Goal: Information Seeking & Learning: Compare options

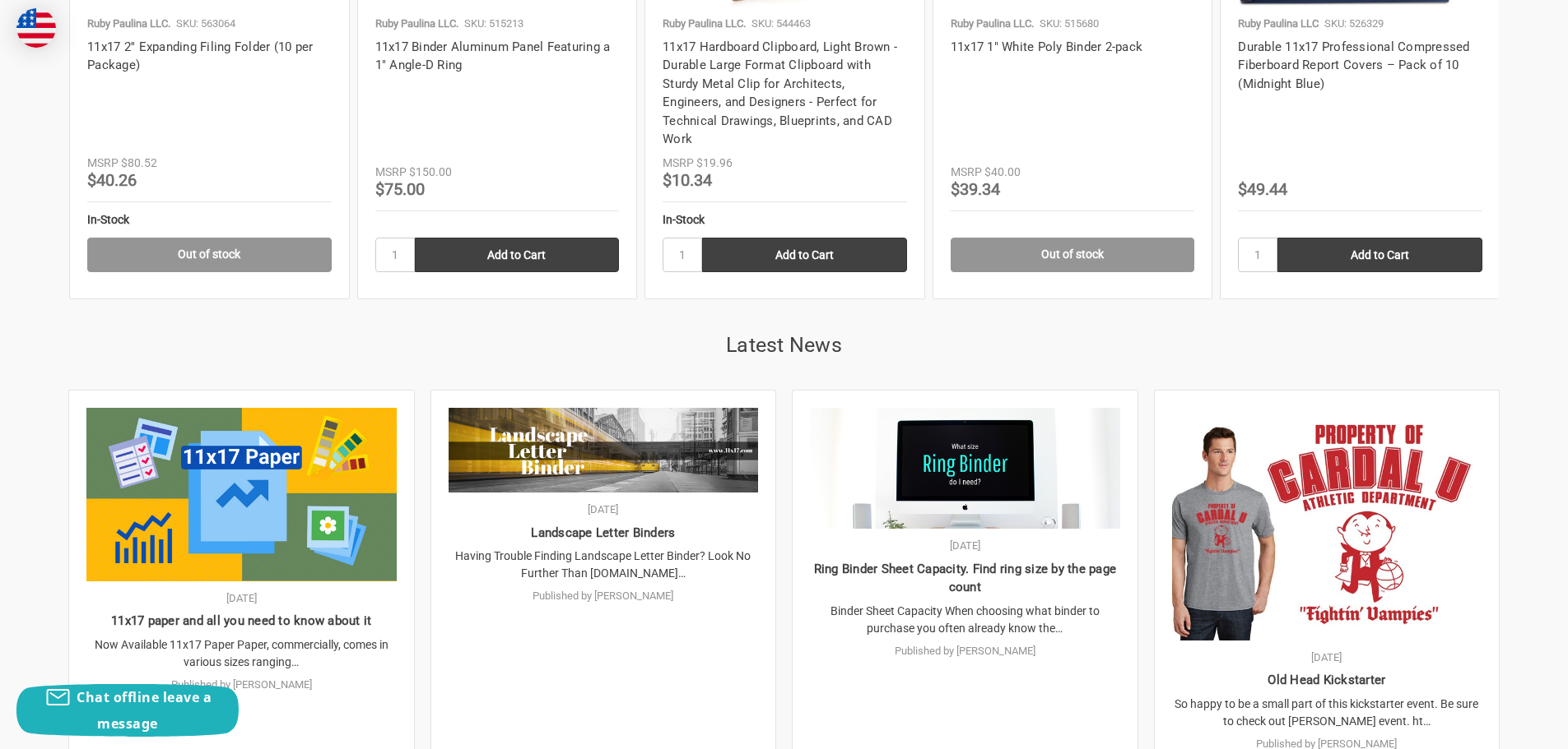
scroll to position [3455, 0]
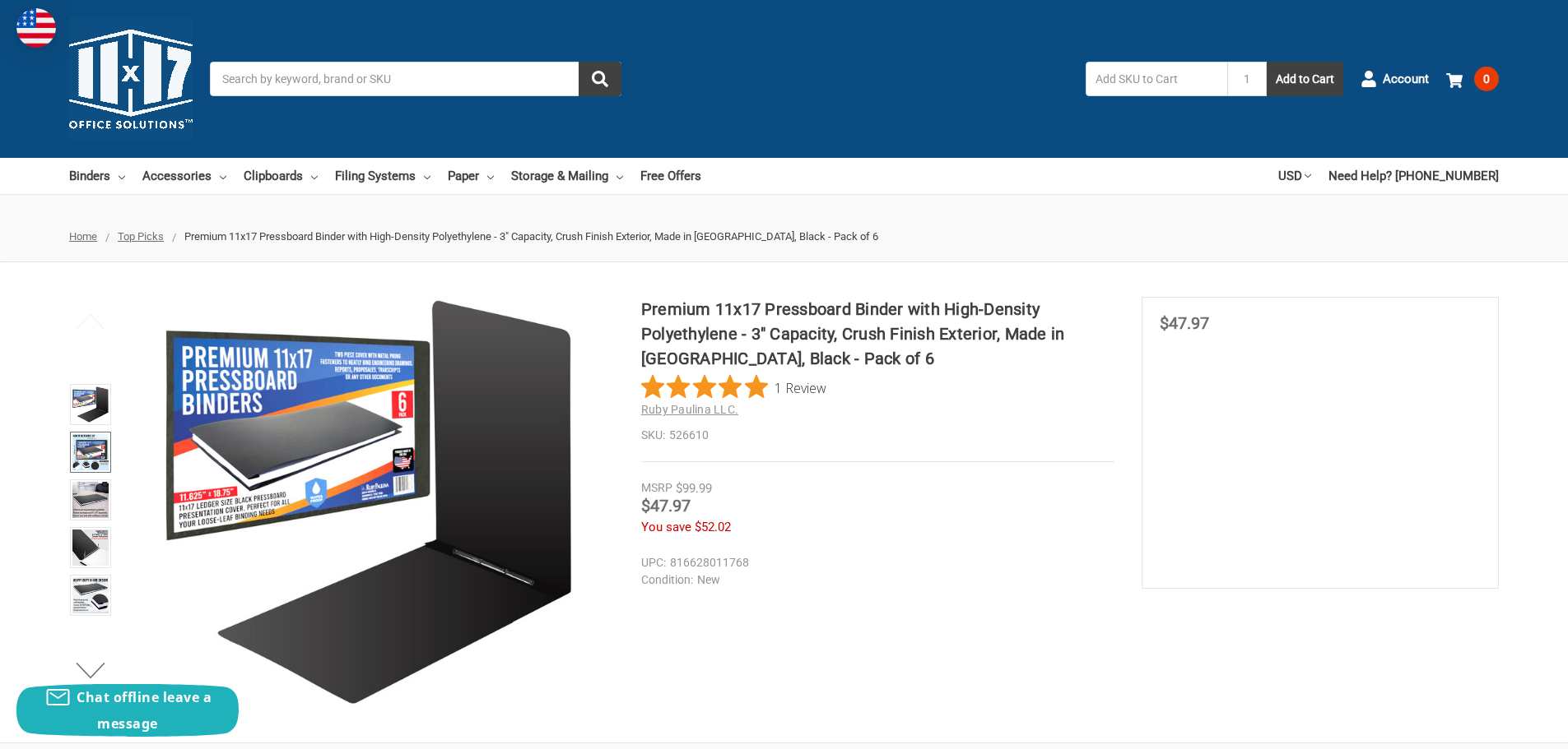
click at [98, 453] on img at bounding box center [90, 452] width 36 height 36
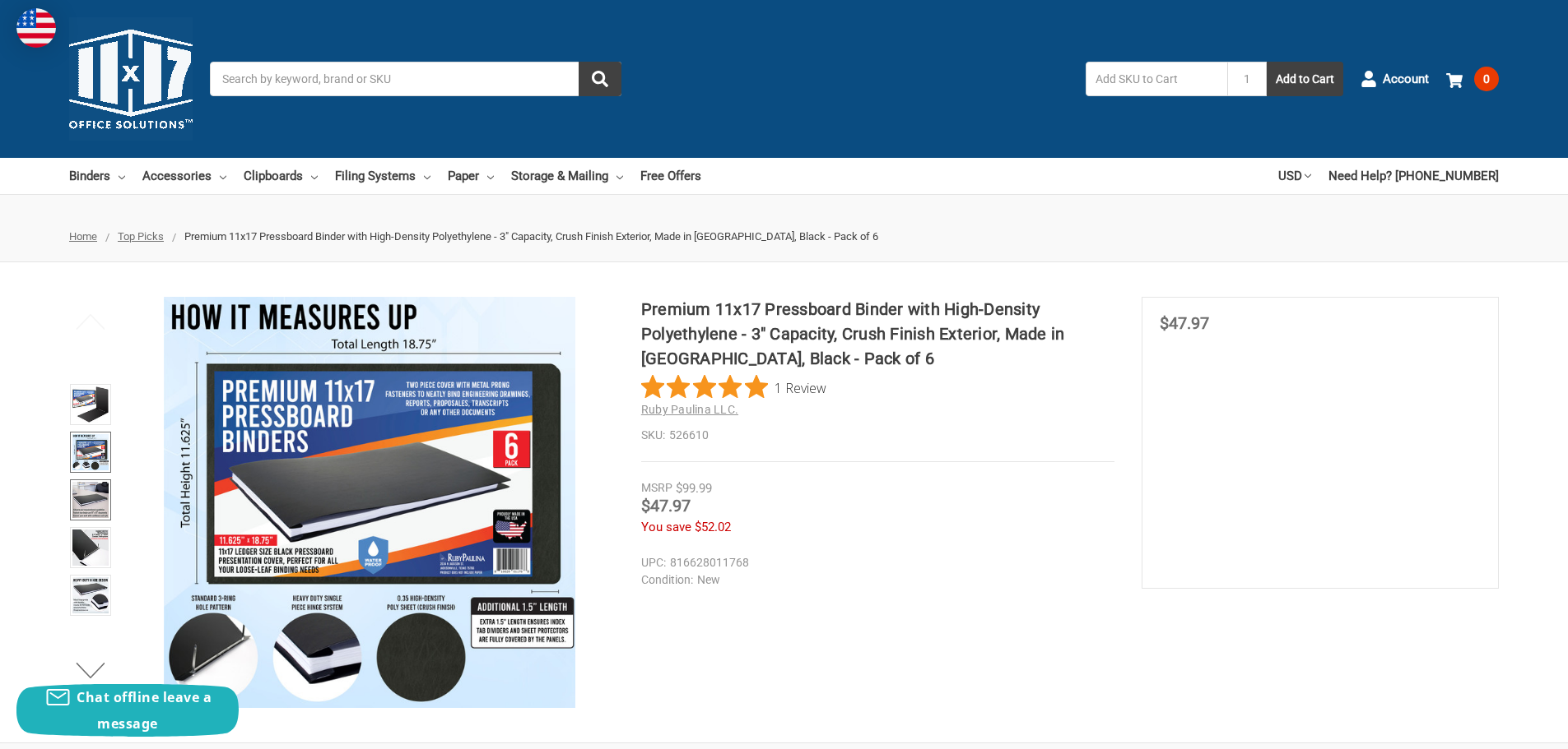
click at [90, 485] on img at bounding box center [90, 500] width 36 height 36
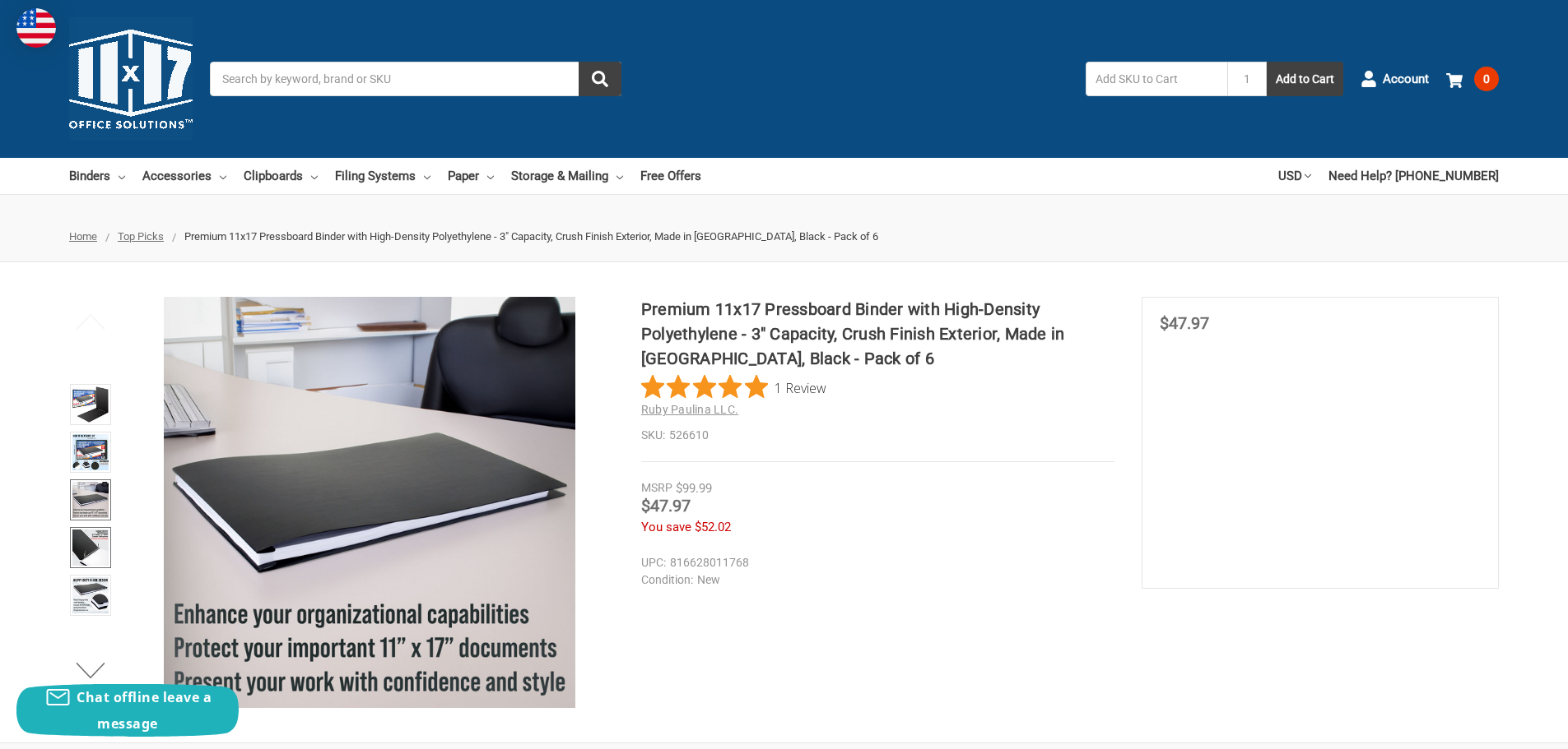
click at [84, 553] on img at bounding box center [90, 548] width 36 height 36
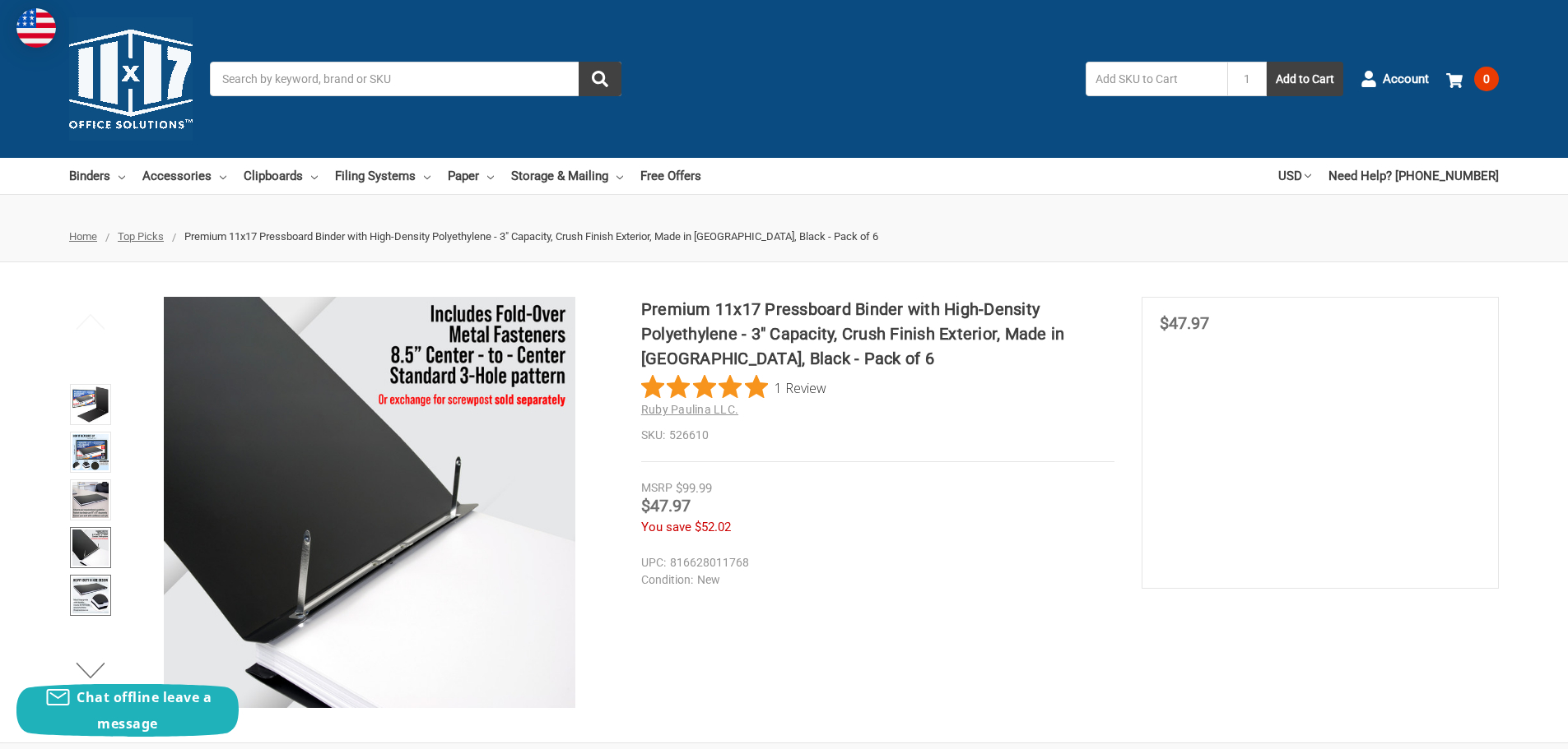
click at [85, 597] on img at bounding box center [90, 595] width 36 height 36
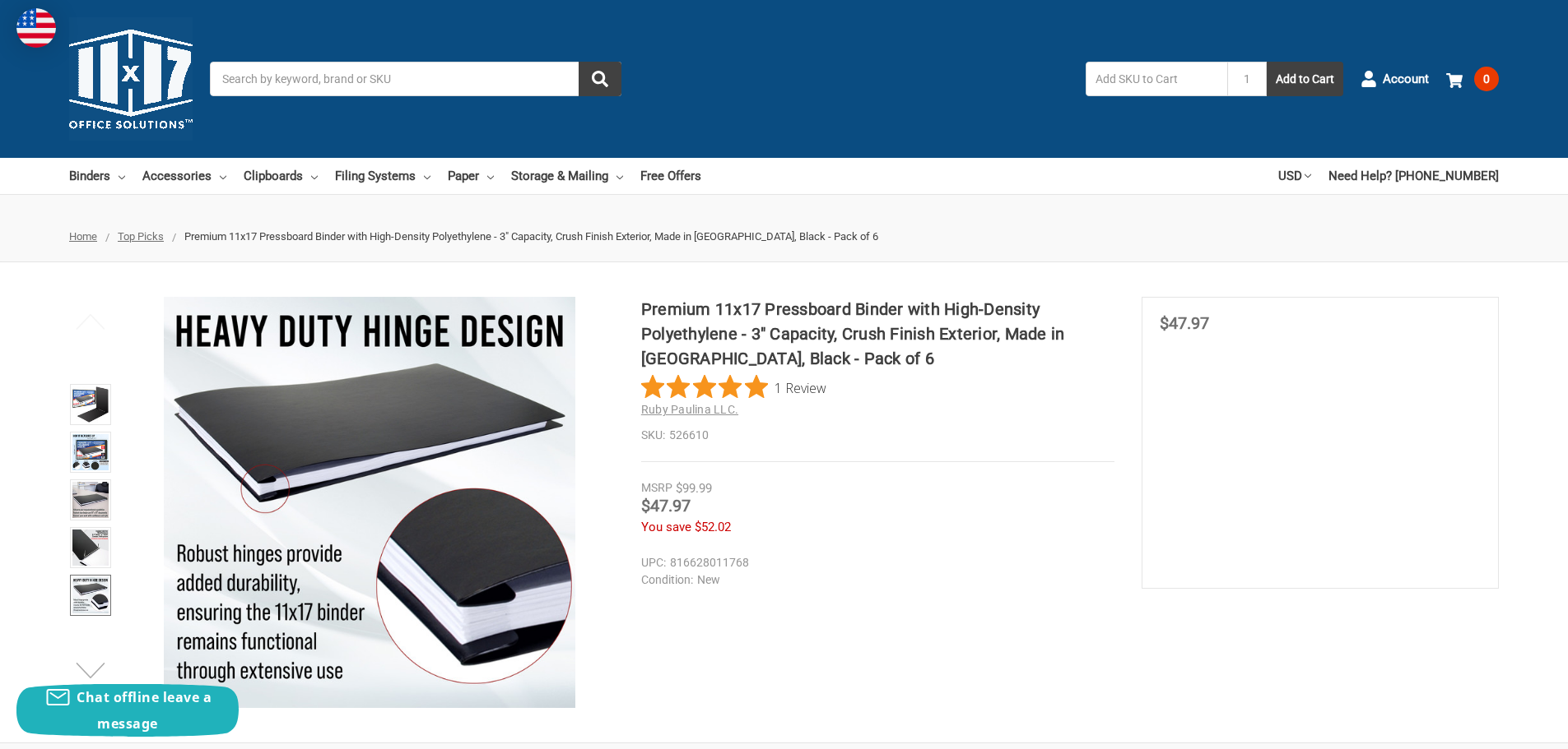
click at [95, 673] on button "Next" at bounding box center [91, 670] width 50 height 33
click at [107, 582] on img at bounding box center [90, 595] width 36 height 36
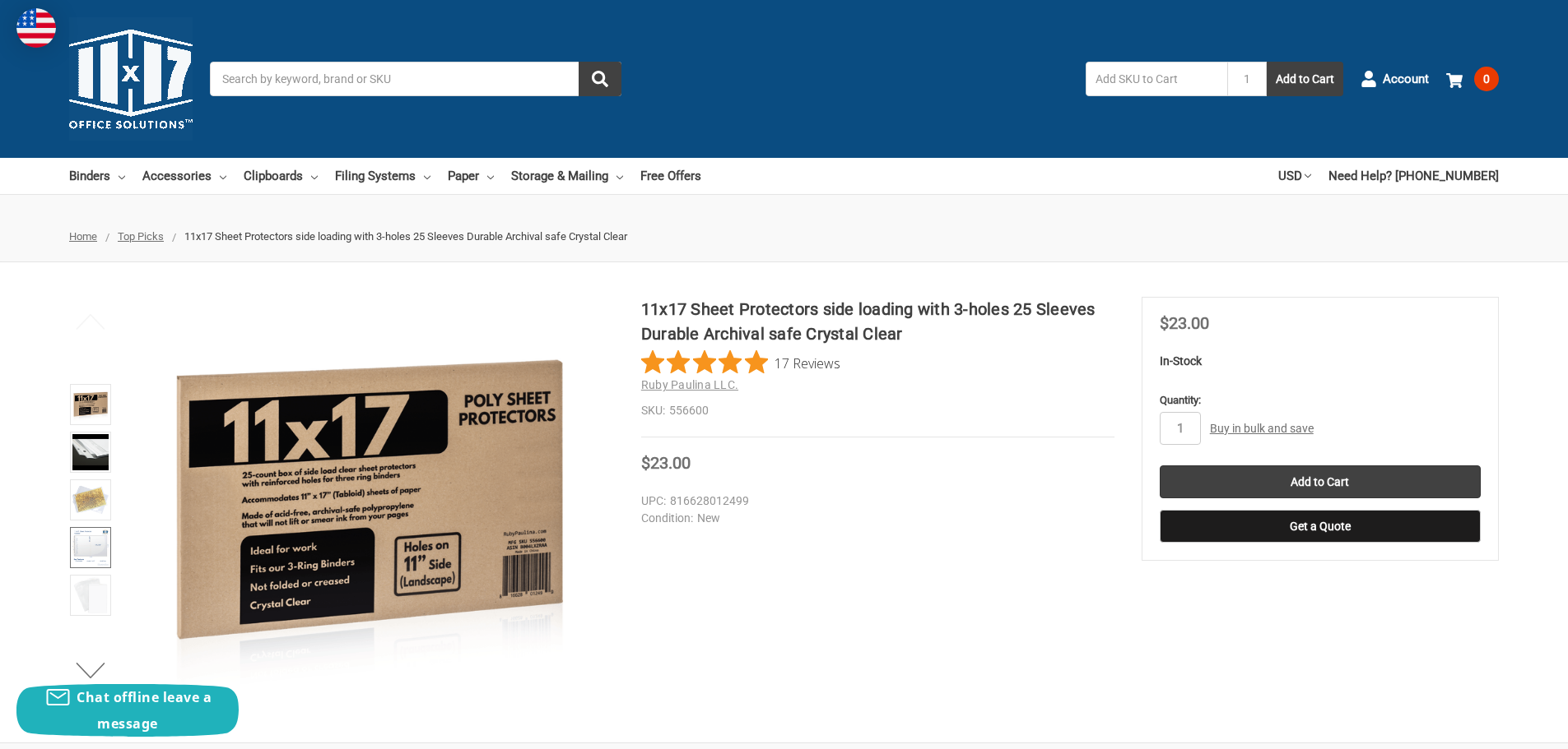
click at [105, 530] on img at bounding box center [90, 548] width 36 height 36
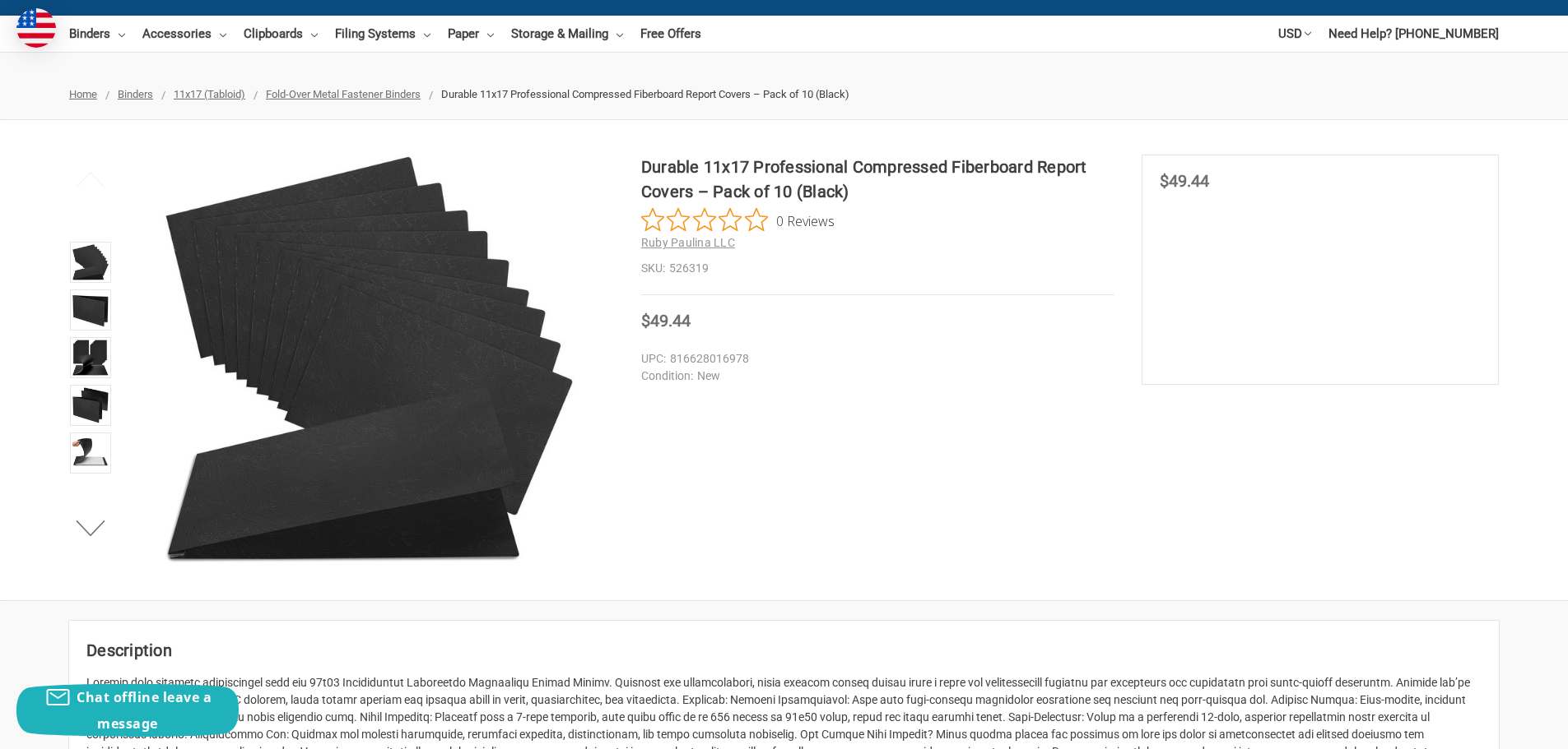
scroll to position [164, 0]
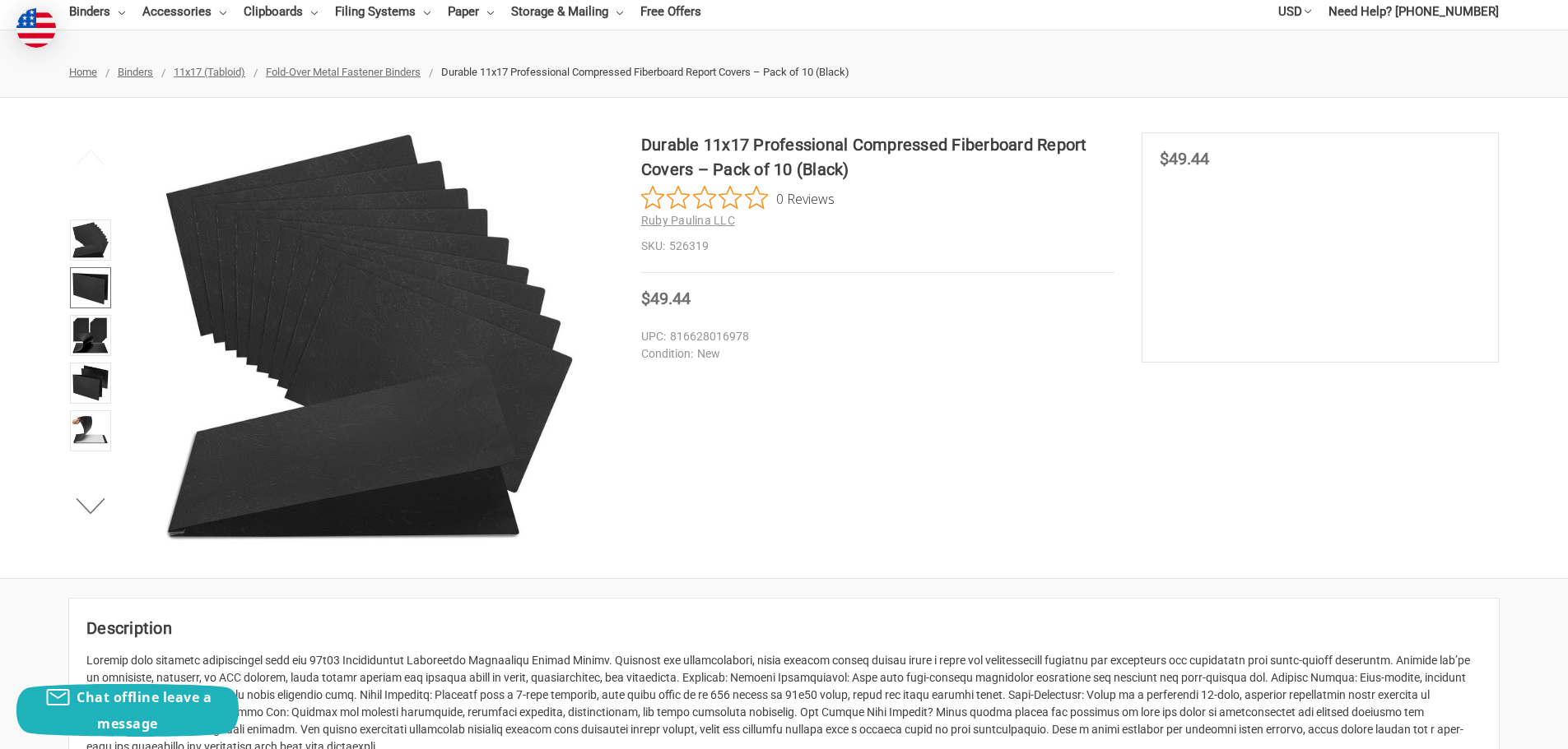
click at [107, 294] on img at bounding box center [90, 287] width 36 height 36
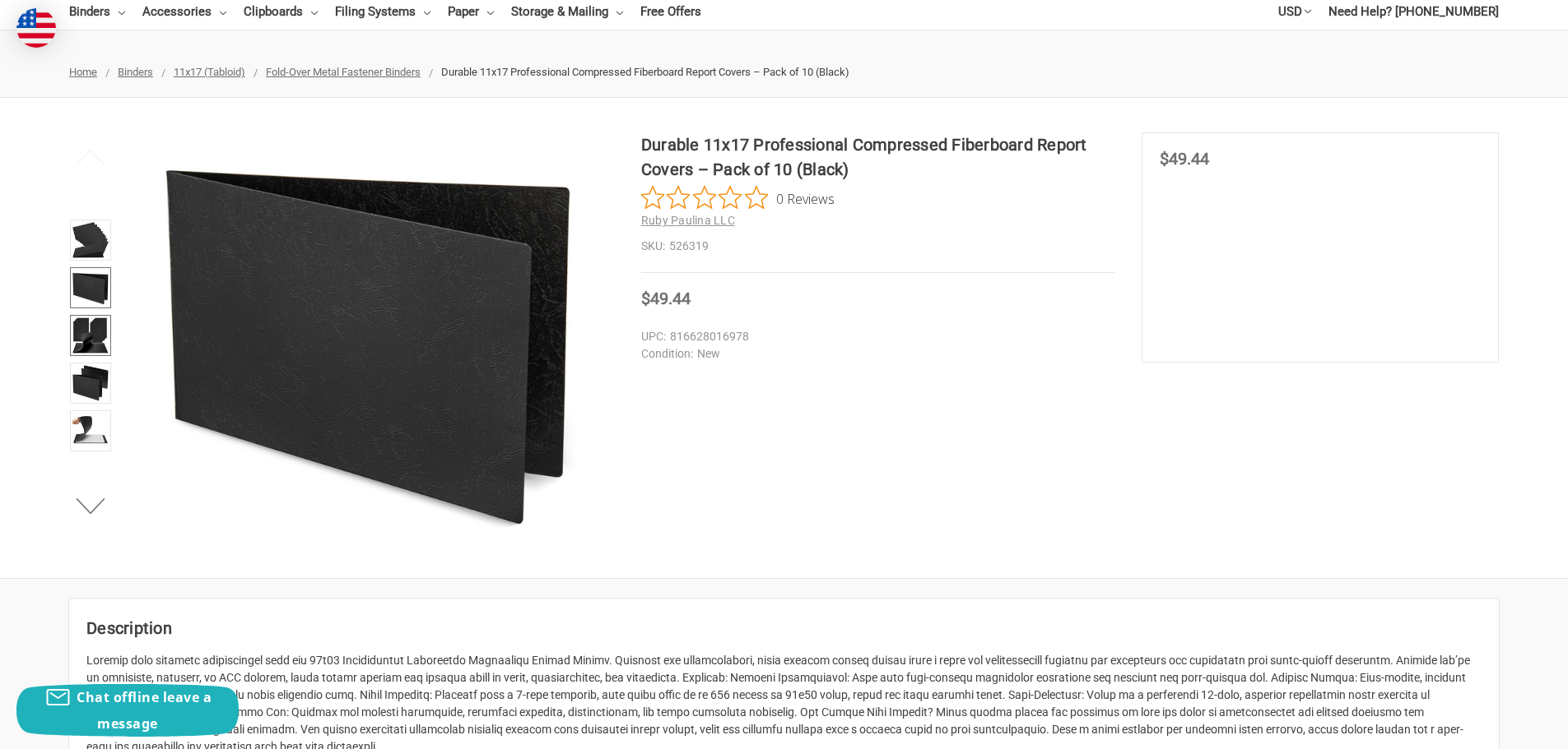
click at [87, 343] on img at bounding box center [90, 335] width 36 height 36
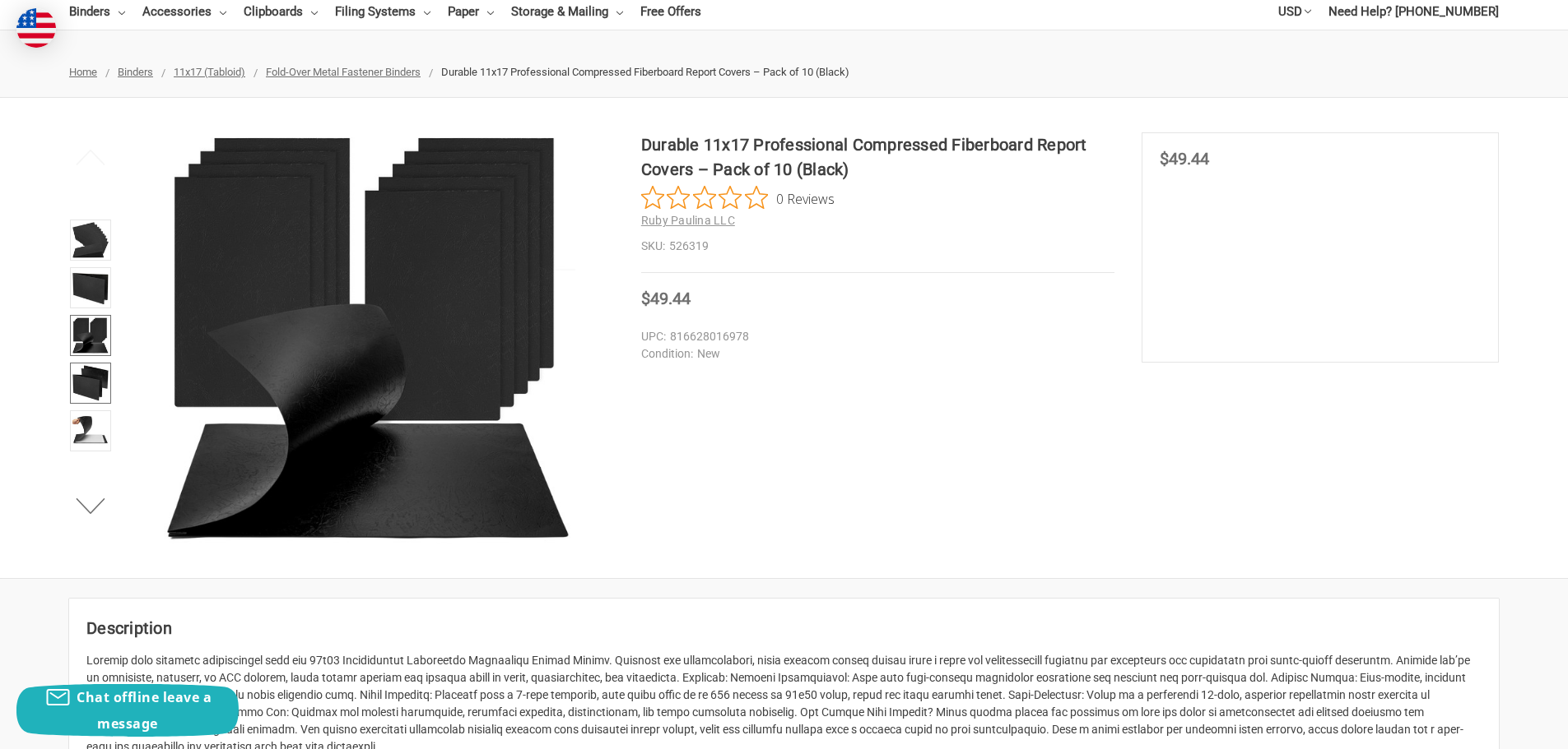
click at [93, 370] on img at bounding box center [90, 382] width 36 height 36
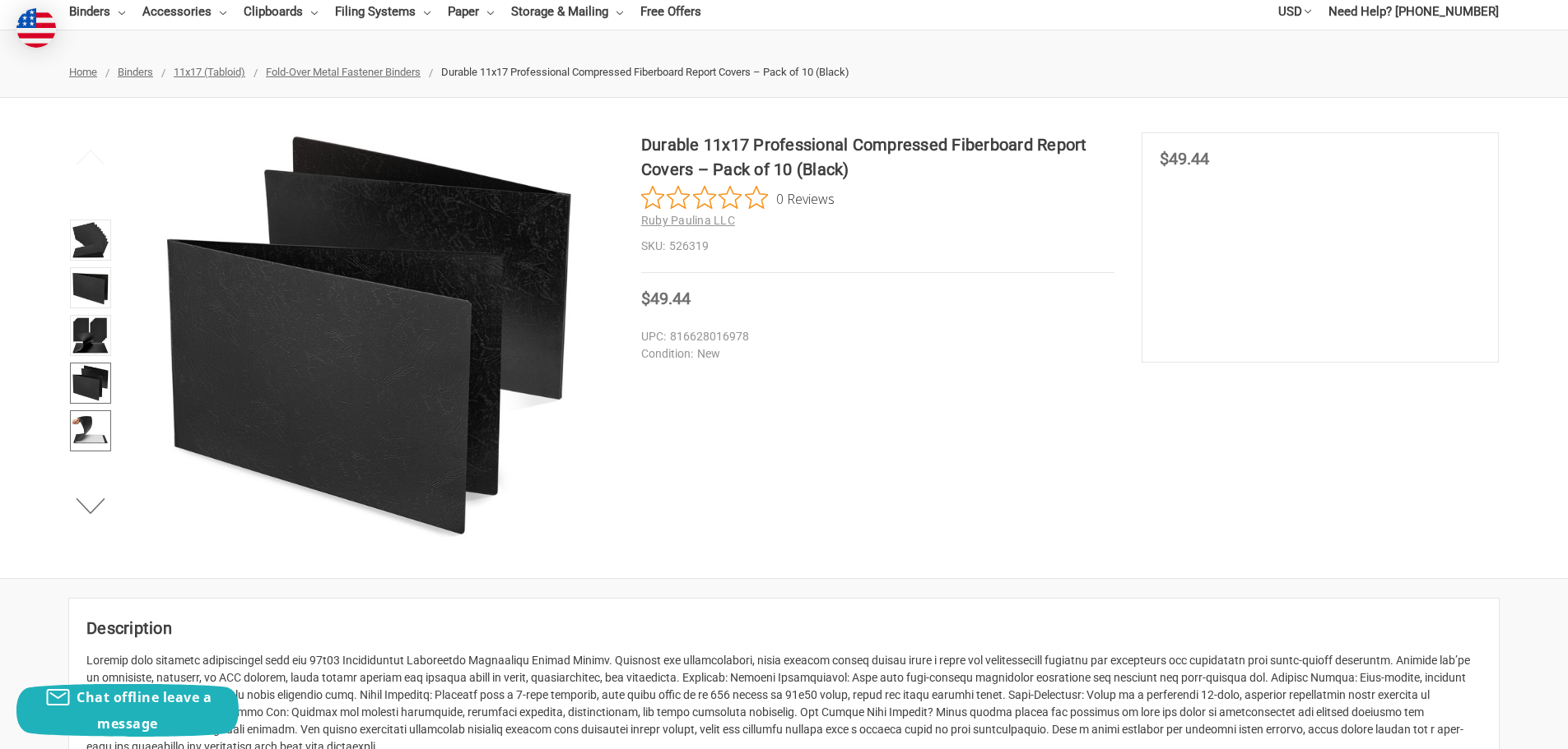
click at [88, 425] on img at bounding box center [90, 430] width 36 height 36
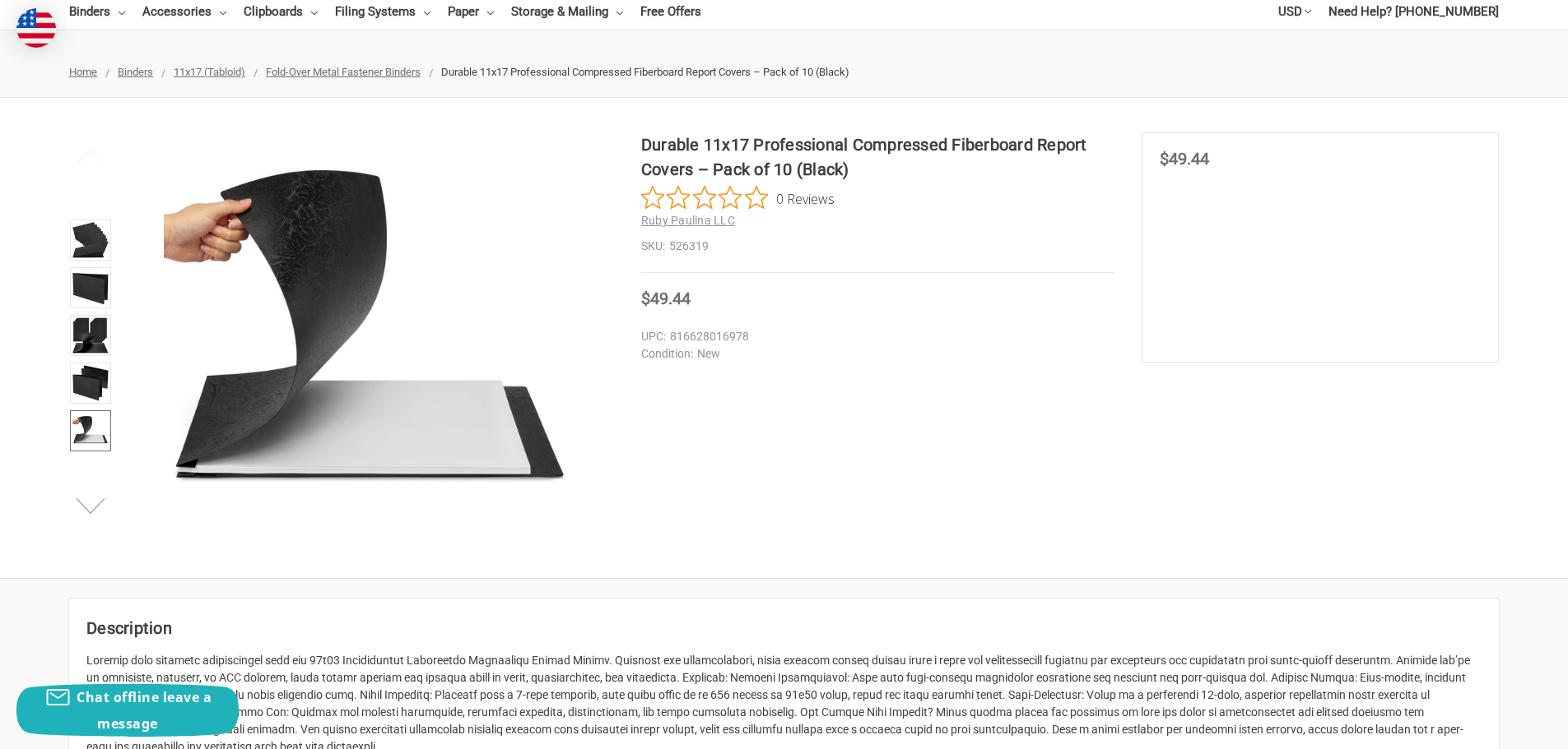
click at [92, 510] on button "Next" at bounding box center [91, 506] width 50 height 33
click at [87, 506] on button "Next" at bounding box center [91, 506] width 50 height 33
click at [87, 505] on button "Next" at bounding box center [91, 506] width 50 height 33
click at [87, 373] on img at bounding box center [90, 382] width 36 height 36
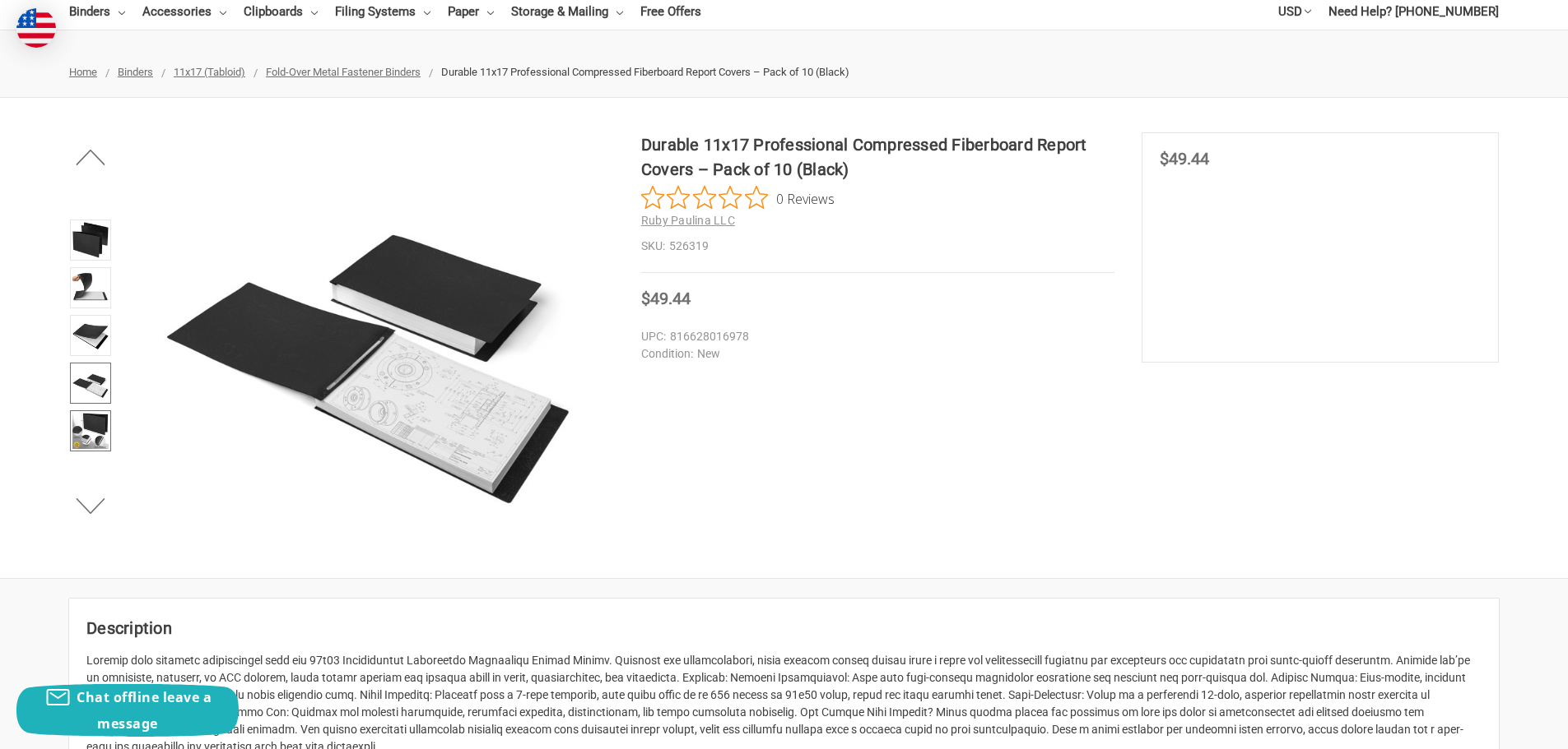
click at [79, 437] on img at bounding box center [90, 430] width 36 height 36
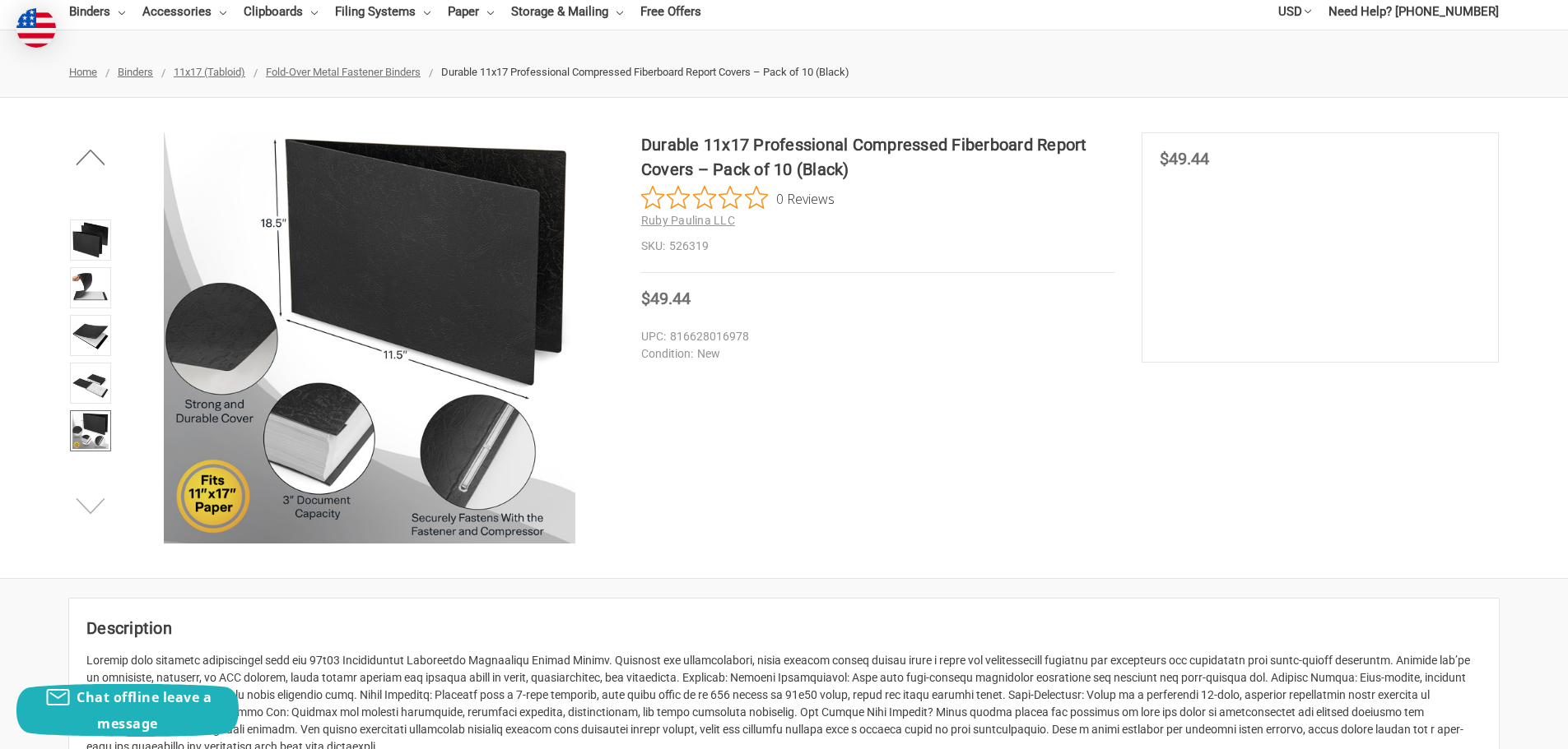
click at [95, 501] on button "Next" at bounding box center [91, 506] width 50 height 33
click at [89, 383] on img at bounding box center [90, 382] width 36 height 36
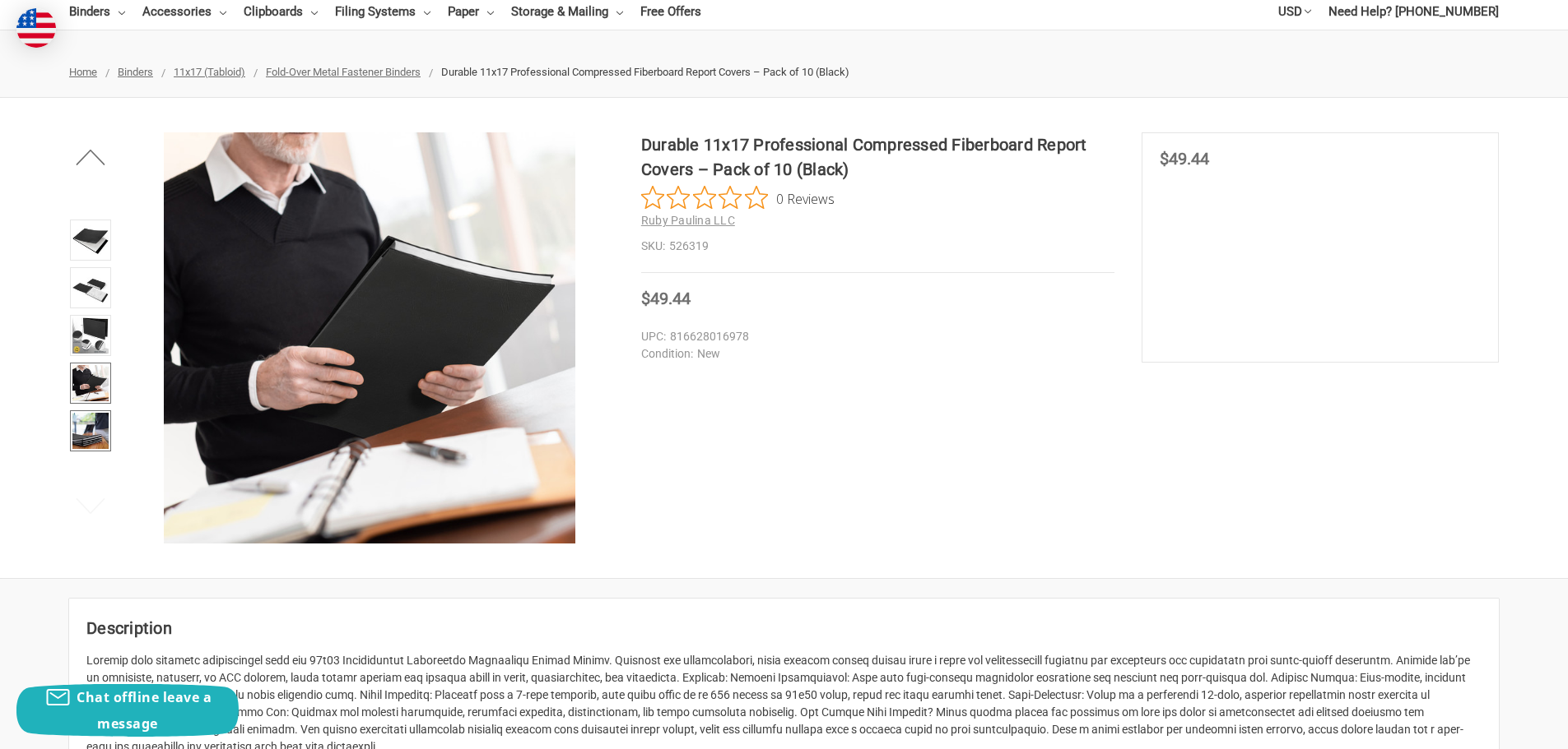
click at [90, 440] on img at bounding box center [90, 430] width 36 height 36
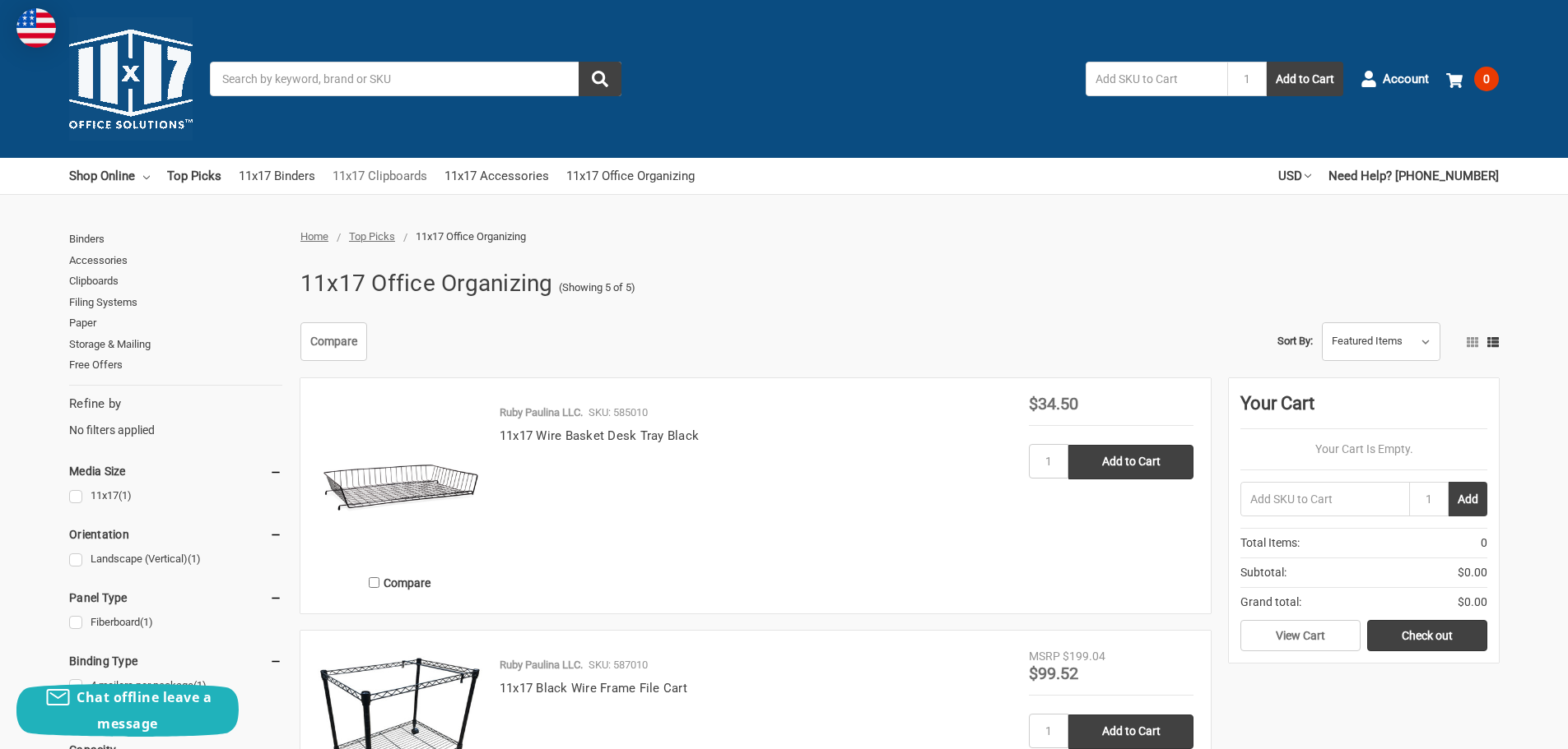
click at [425, 170] on link "11x17 Clipboards" at bounding box center [380, 175] width 94 height 36
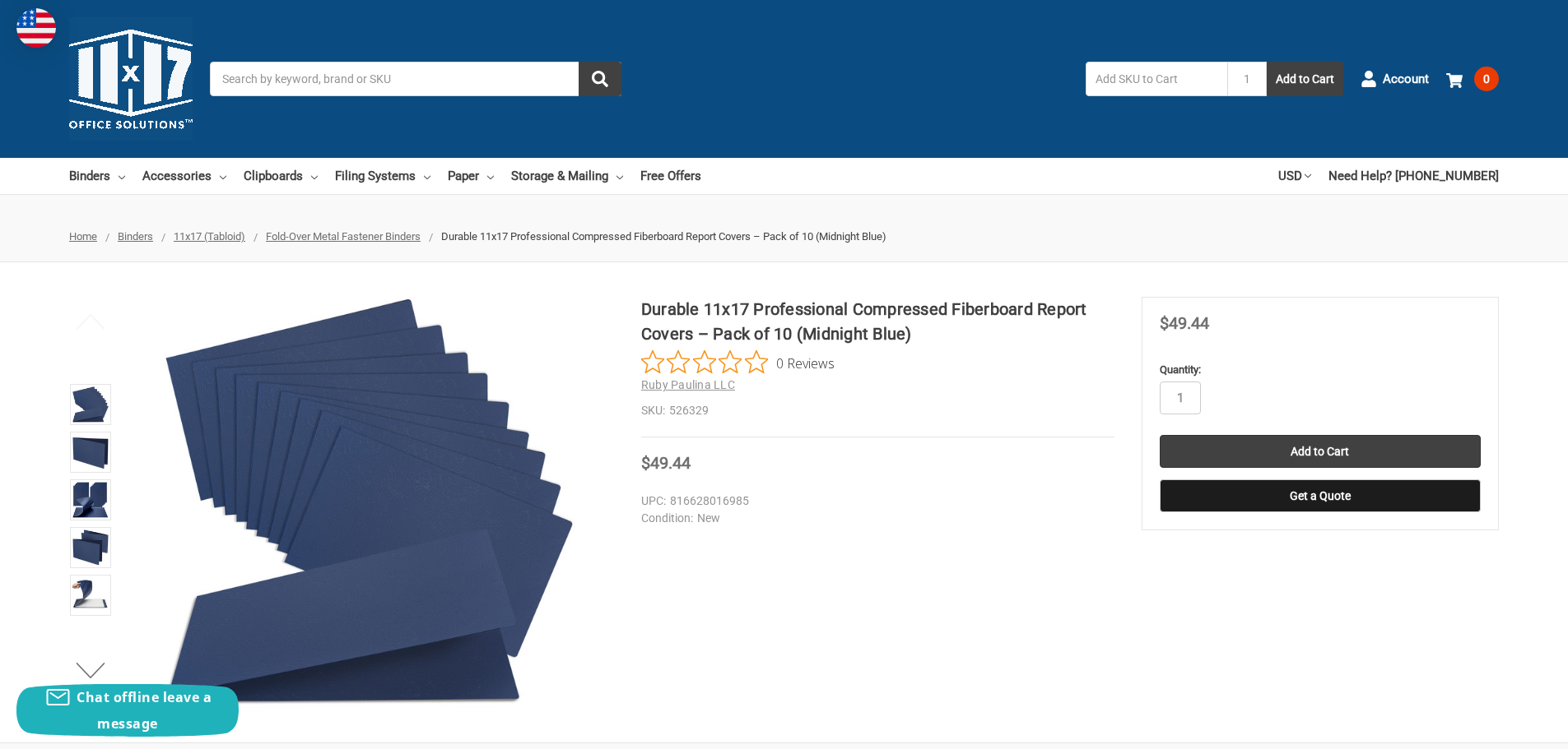
click at [374, 237] on span "Fold-Over Metal Fastener Binders" at bounding box center [343, 236] width 154 height 12
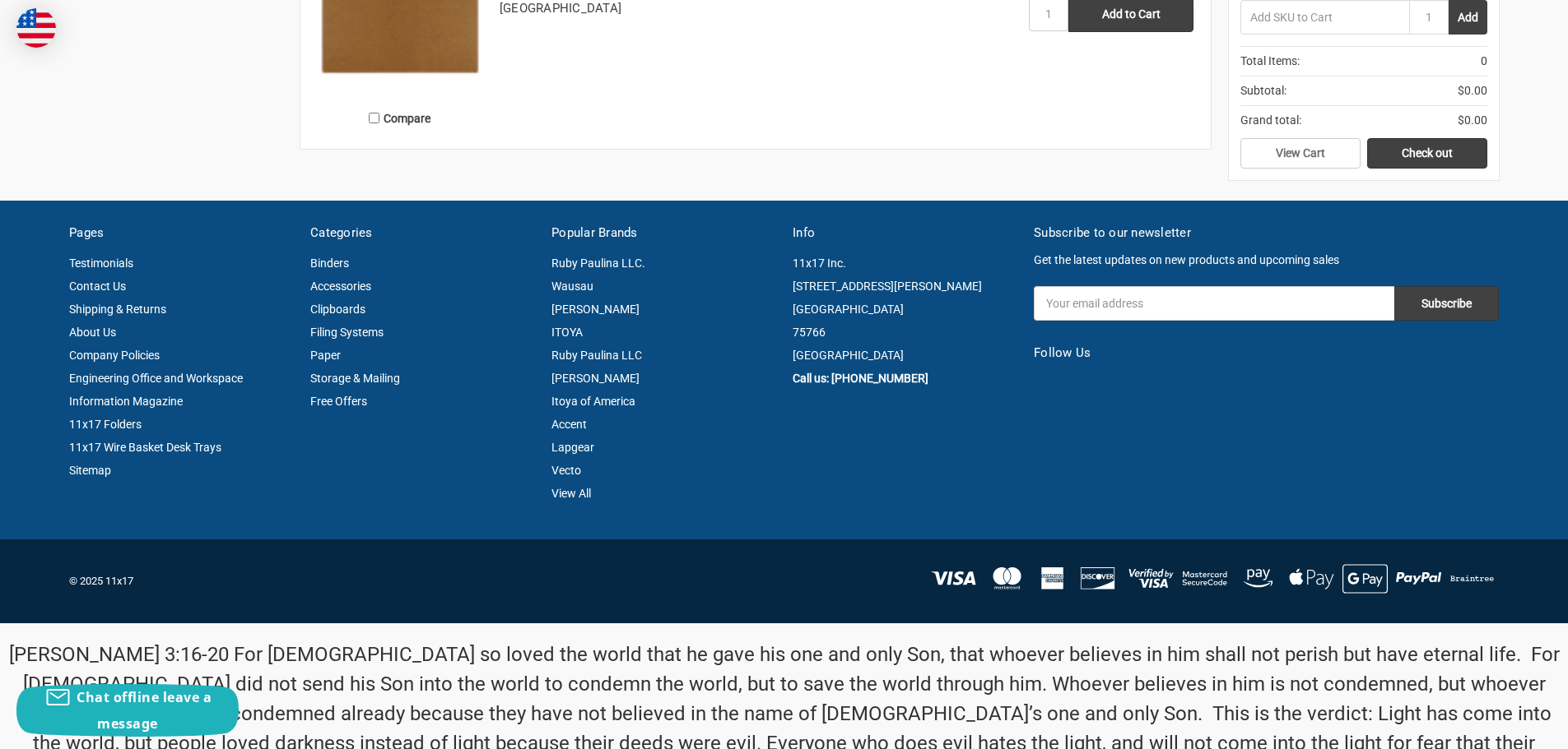
scroll to position [1398, 0]
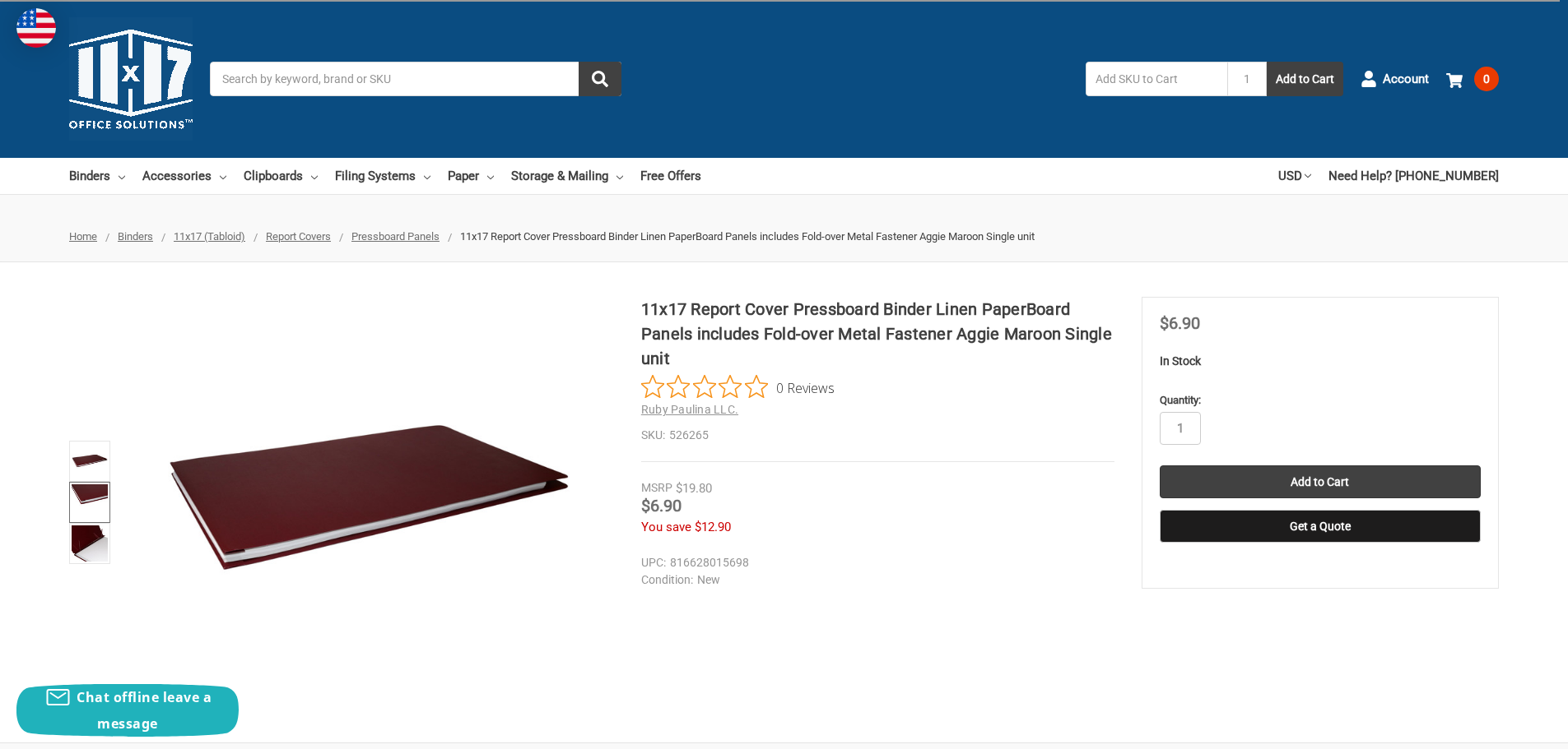
click at [83, 497] on img at bounding box center [89, 502] width 36 height 36
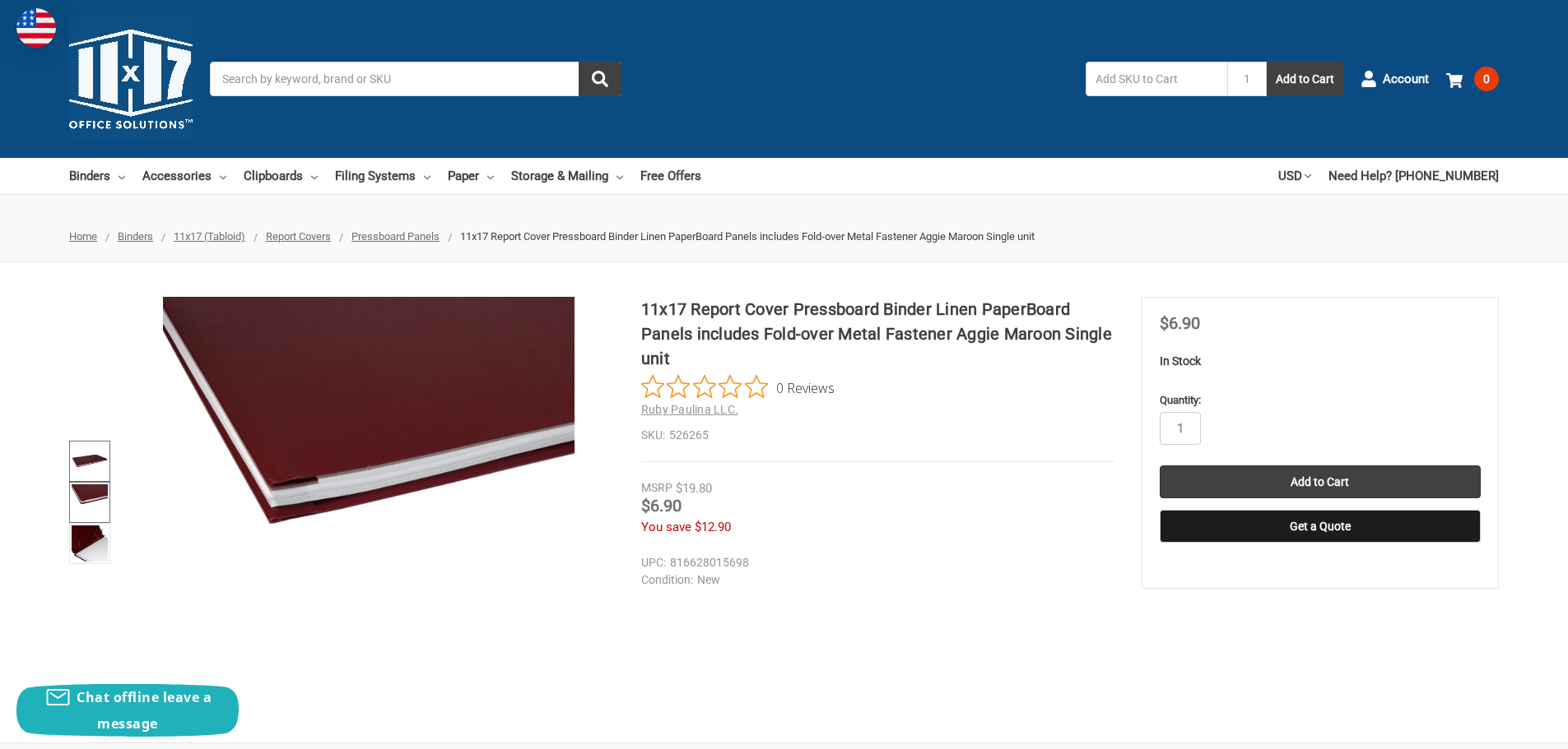
click at [89, 447] on img at bounding box center [89, 461] width 36 height 36
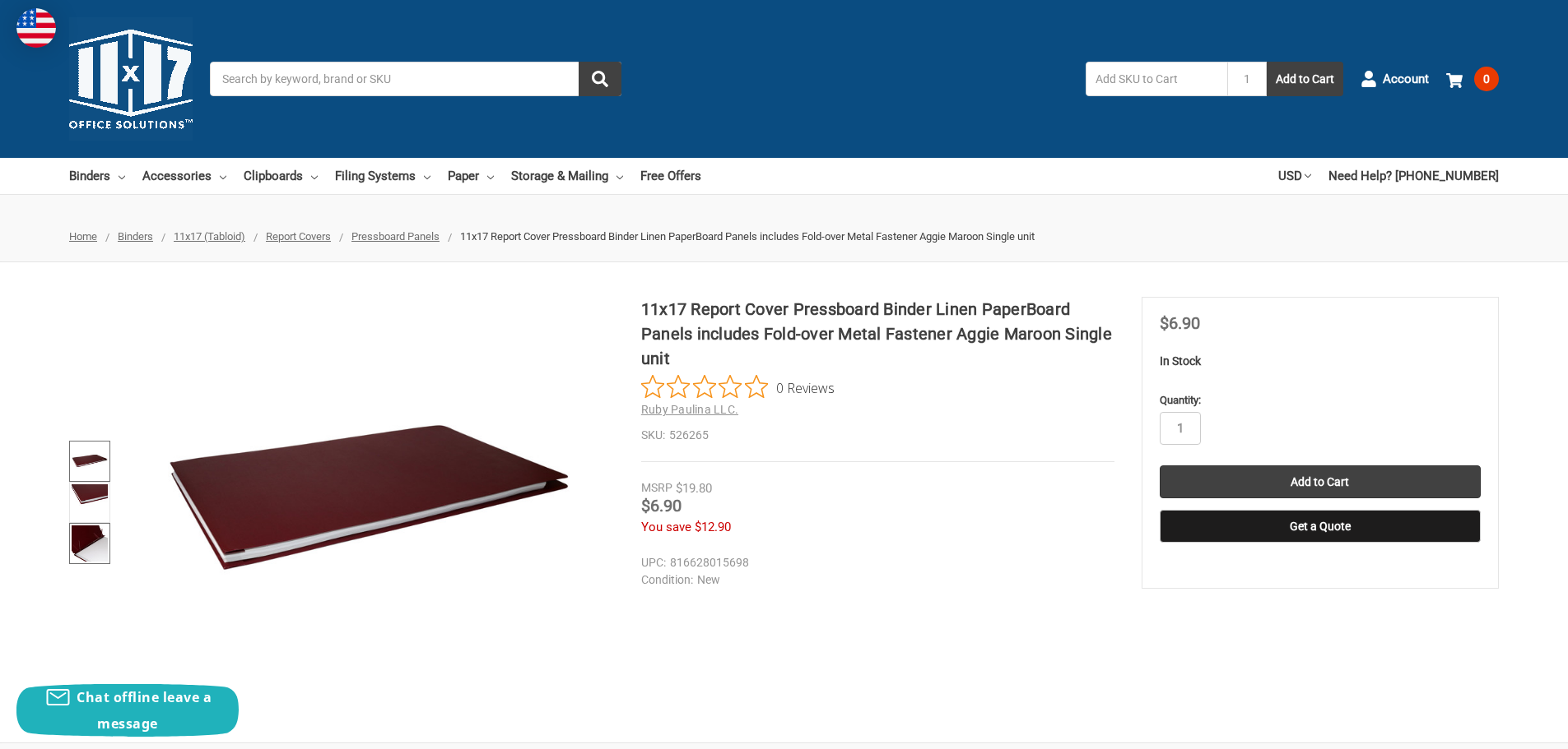
click at [70, 562] on link at bounding box center [90, 543] width 42 height 42
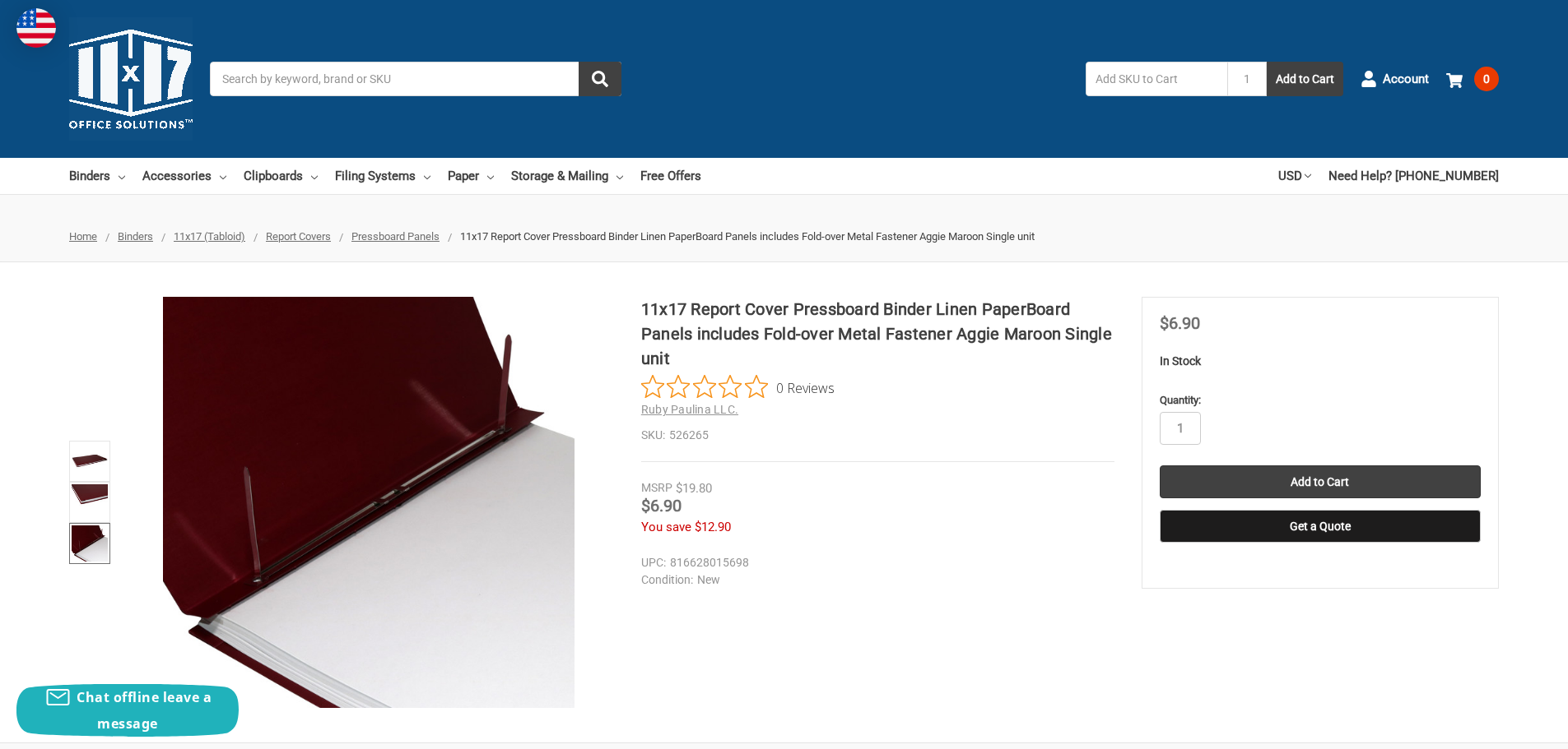
click at [87, 546] on img at bounding box center [89, 543] width 36 height 36
click at [440, 240] on span "Pressboard Panels" at bounding box center [395, 236] width 88 height 12
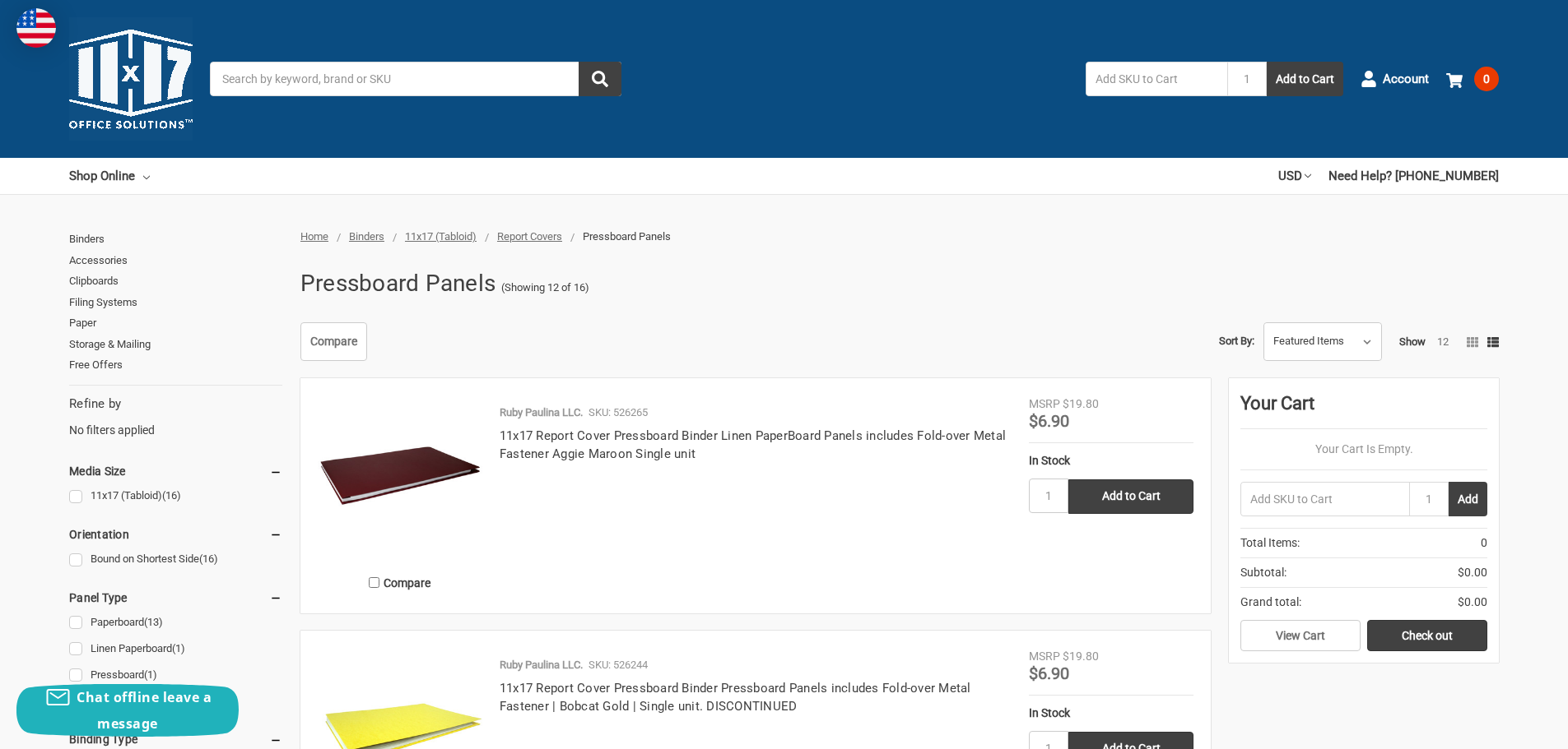
click at [553, 237] on span "Report Covers" at bounding box center [529, 236] width 65 height 12
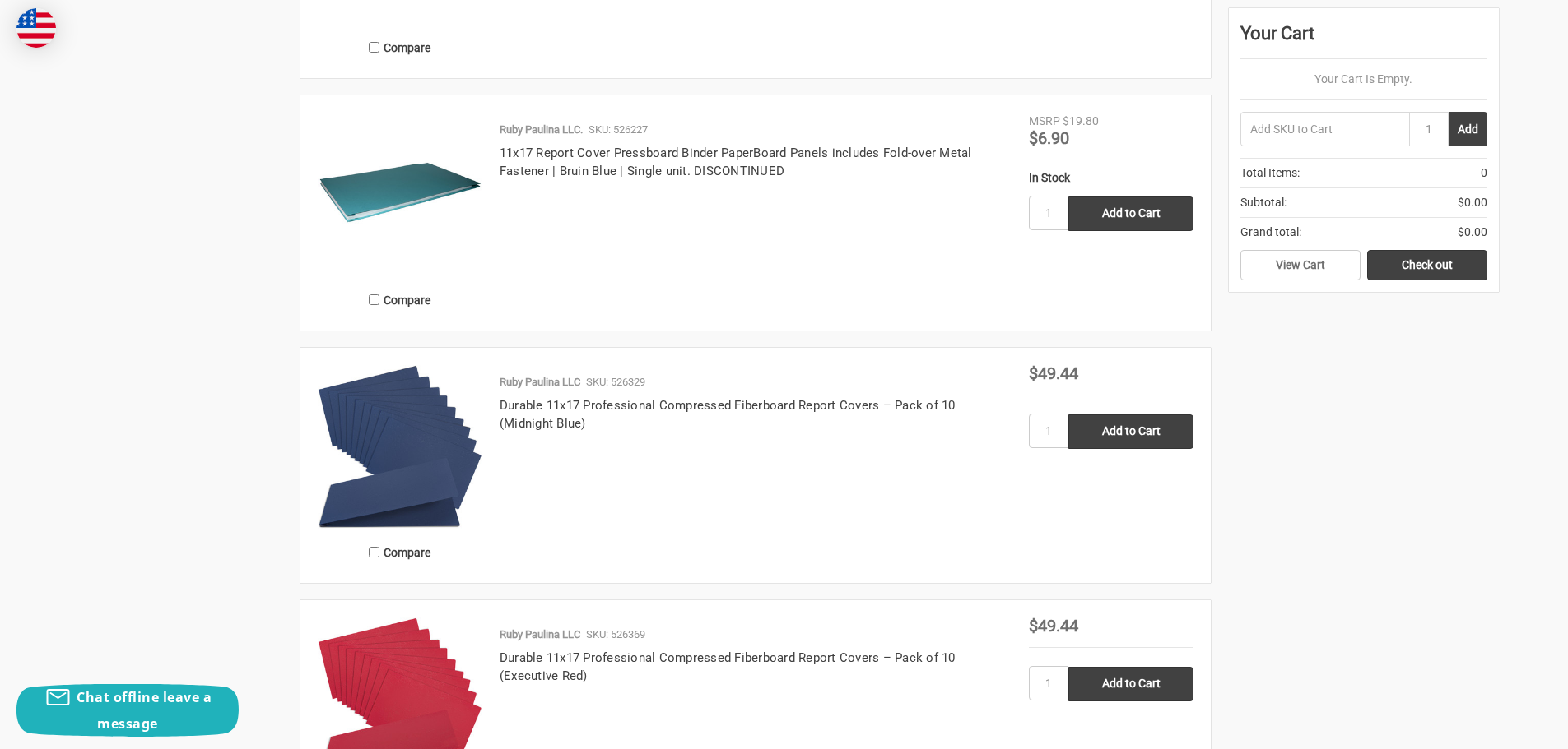
scroll to position [2797, 0]
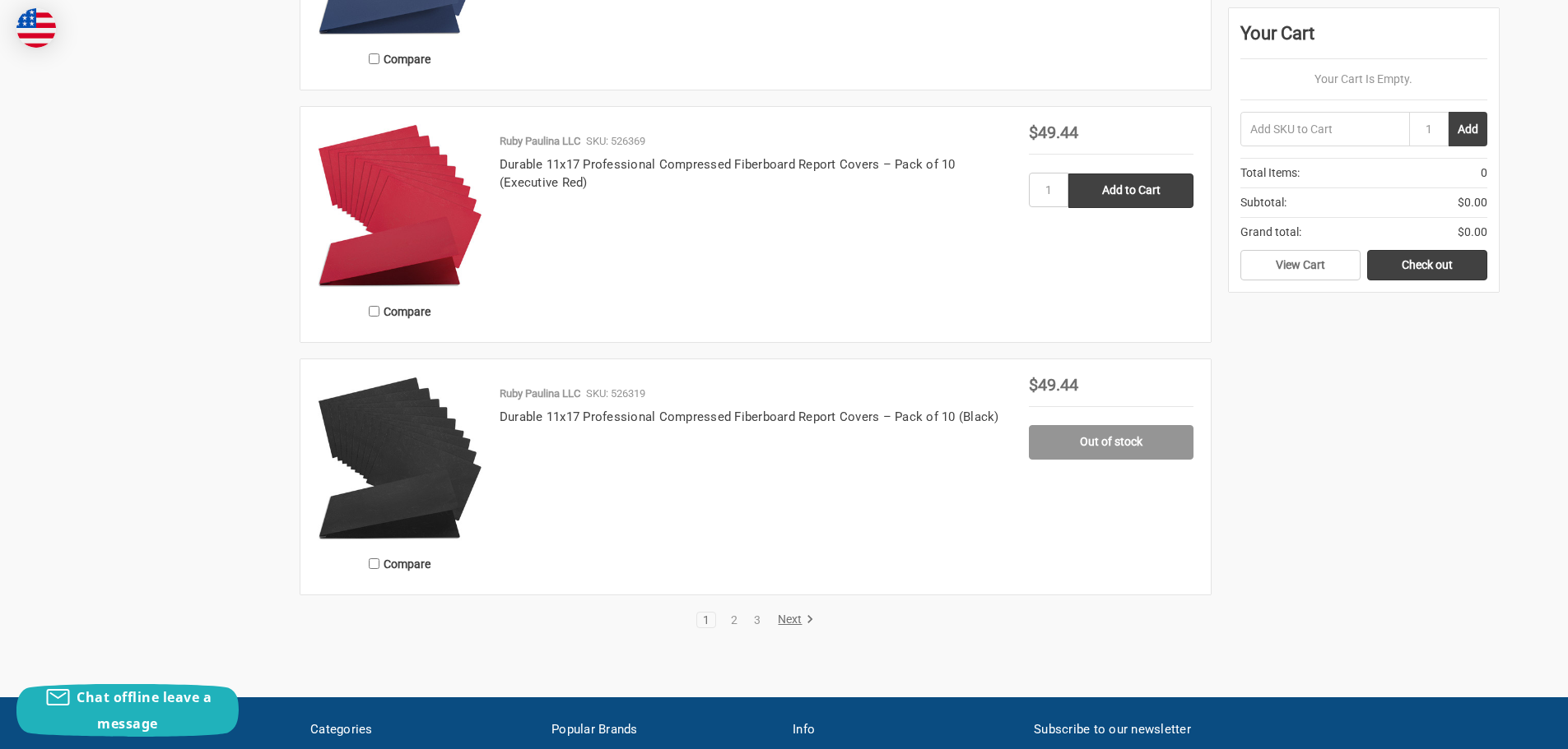
click at [788, 622] on link "Next" at bounding box center [792, 621] width 42 height 15
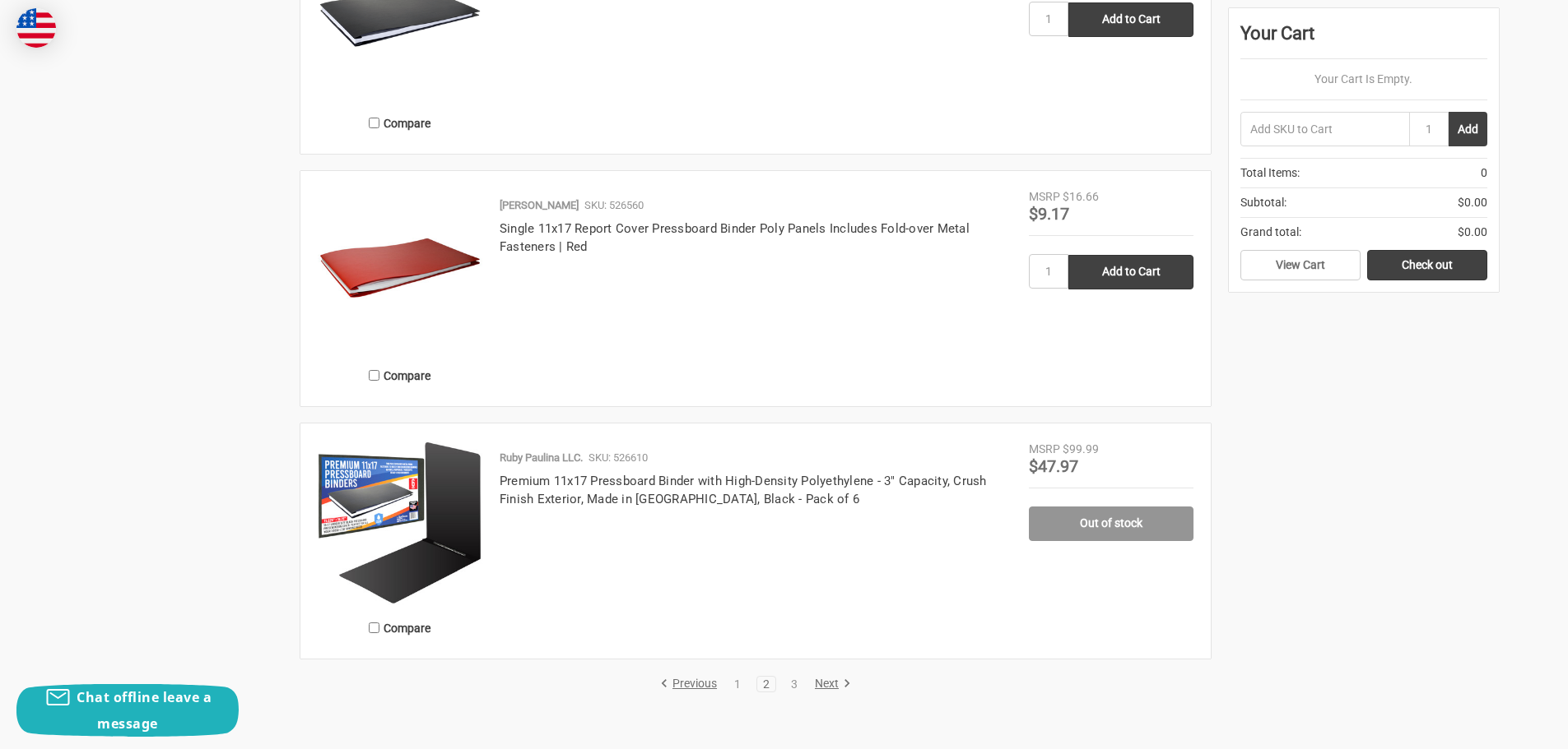
scroll to position [2962, 0]
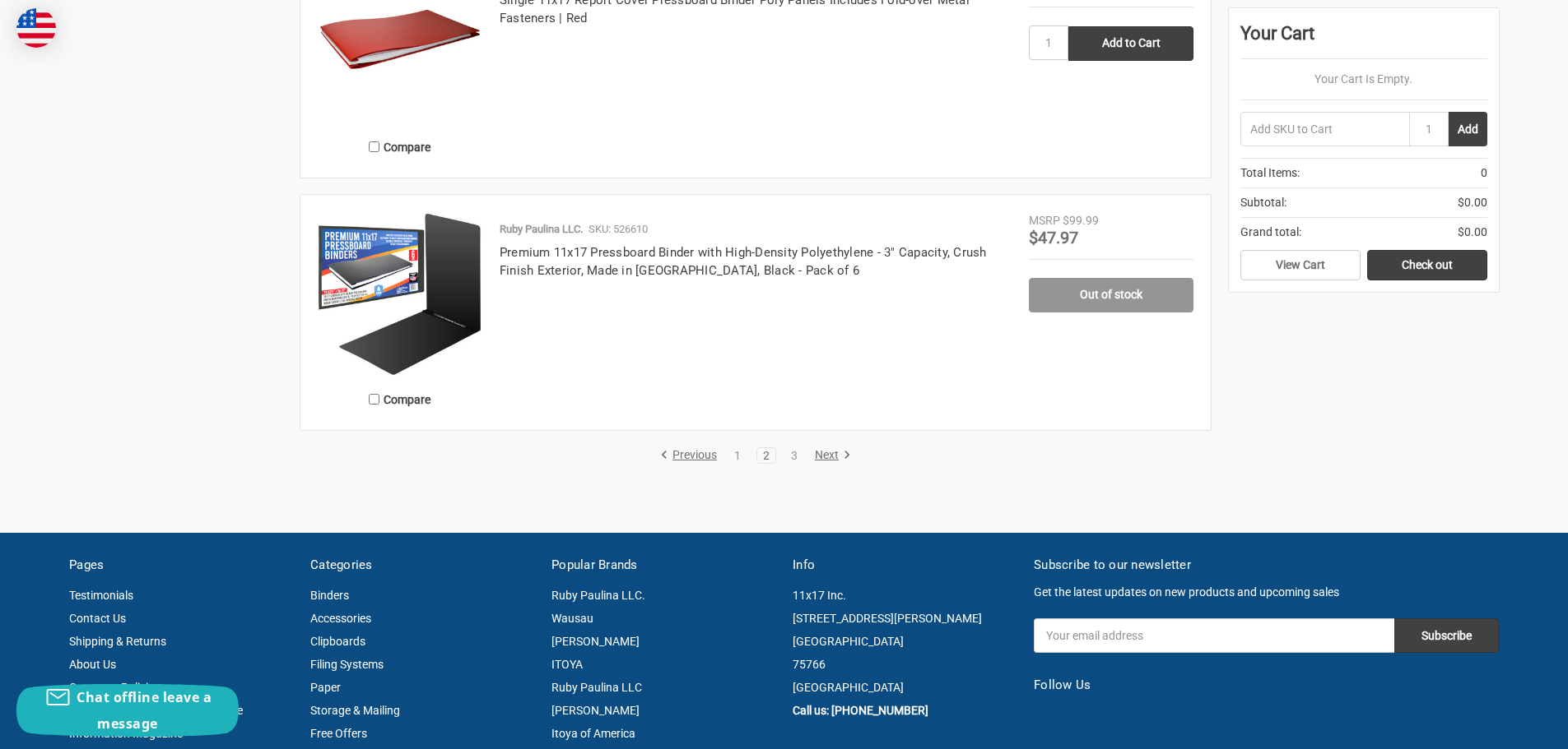
click at [840, 455] on link "Next" at bounding box center [830, 455] width 42 height 15
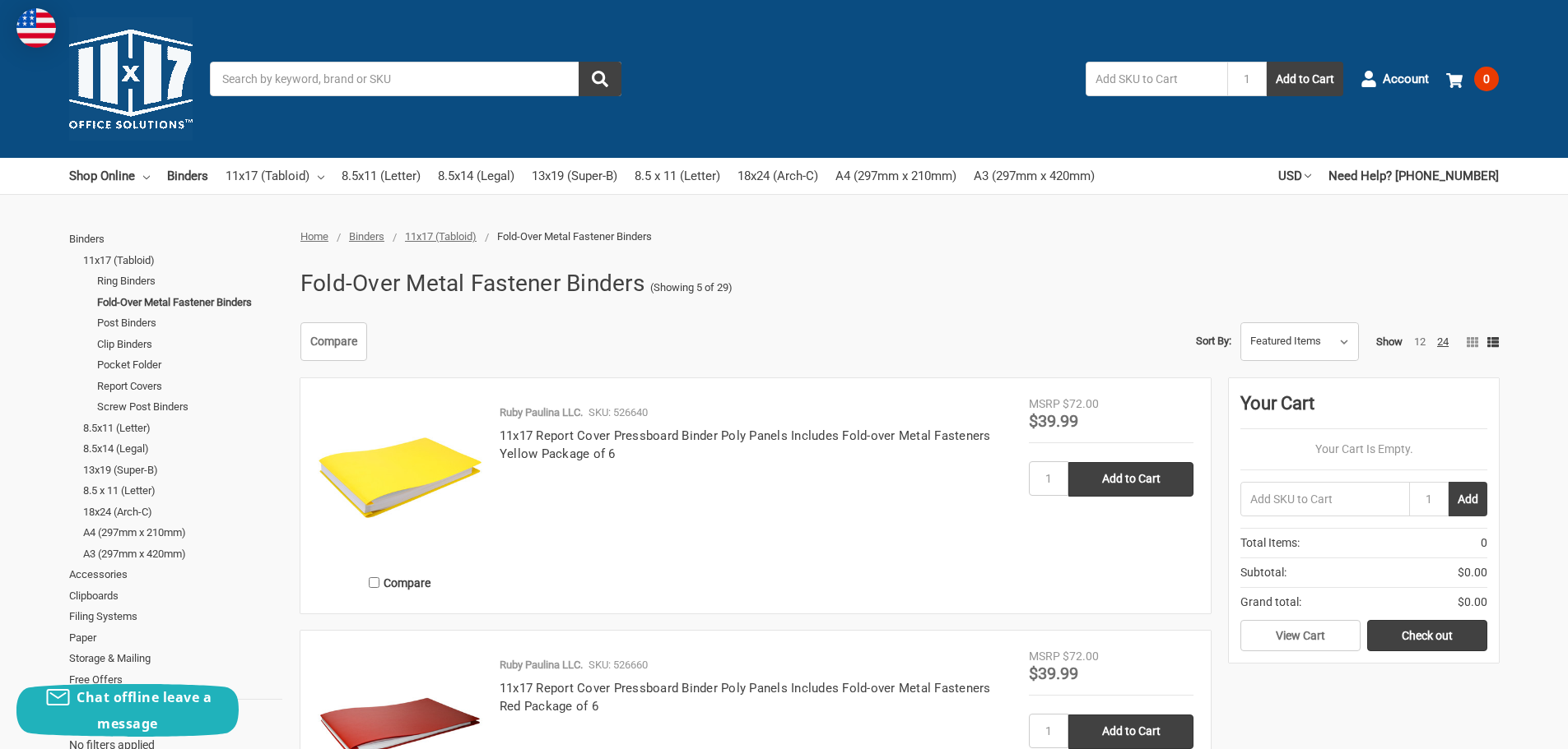
click at [450, 241] on span "11x17 (Tabloid)" at bounding box center [440, 236] width 71 height 12
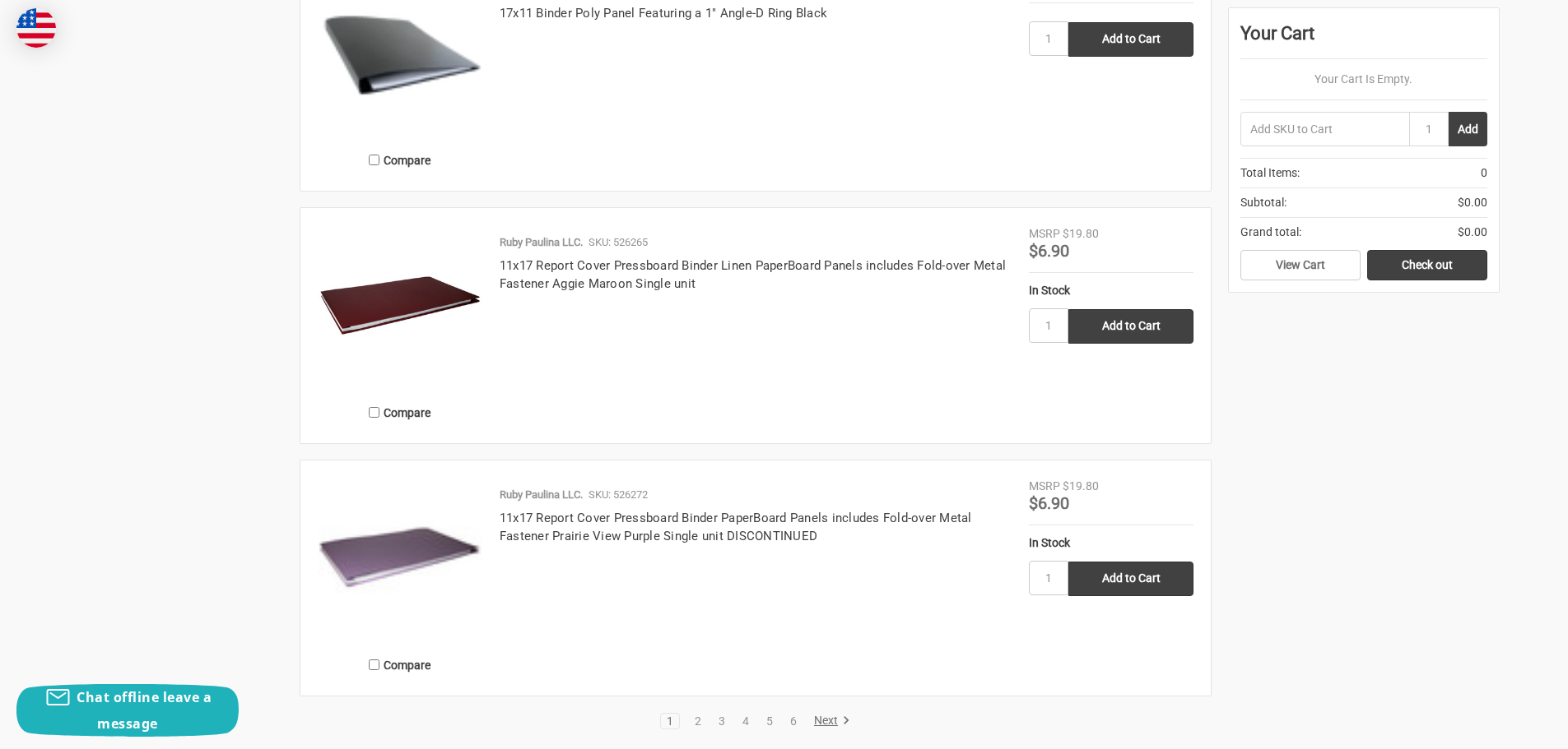
scroll to position [3702, 0]
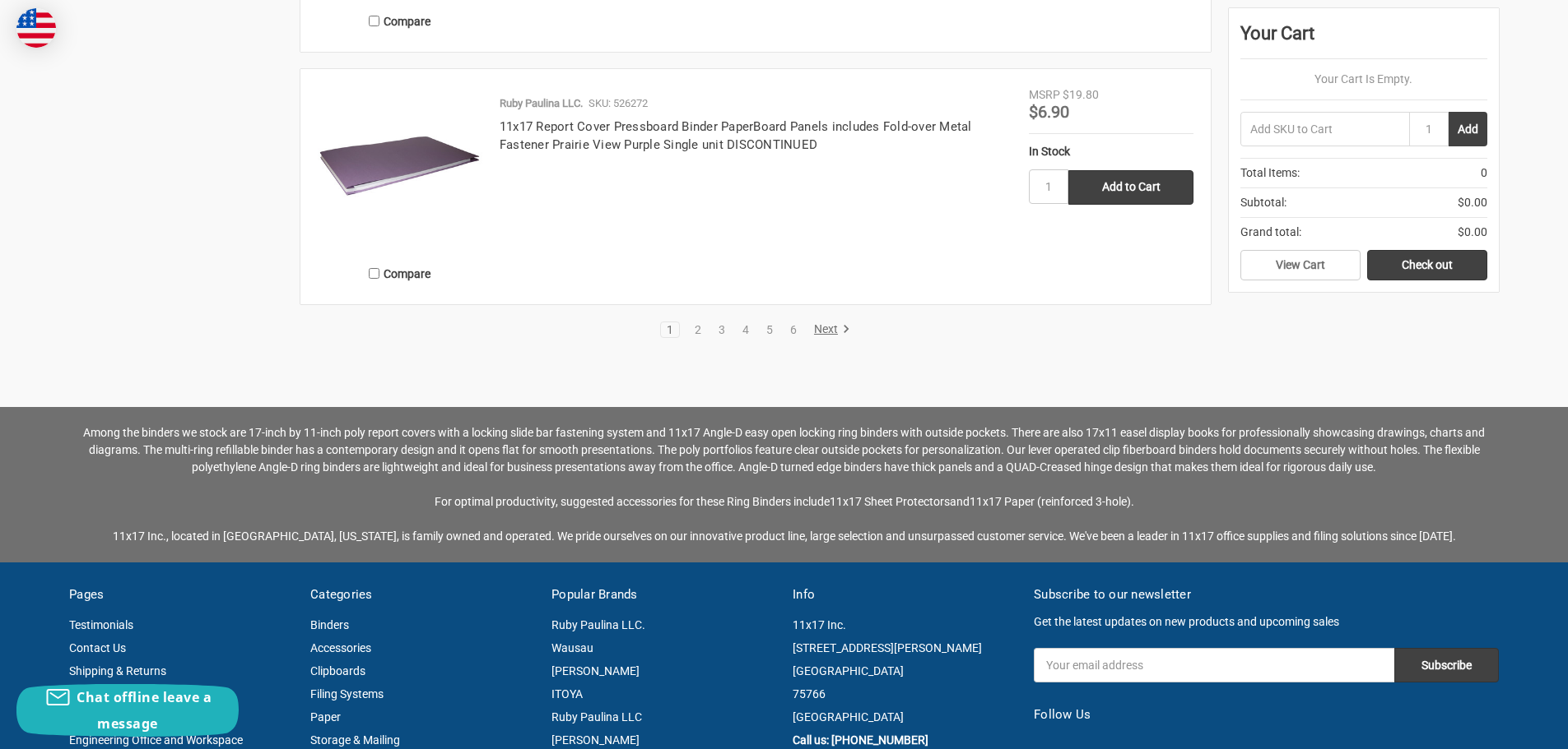
click at [826, 331] on link "Next" at bounding box center [829, 330] width 42 height 15
